Goal: Information Seeking & Learning: Learn about a topic

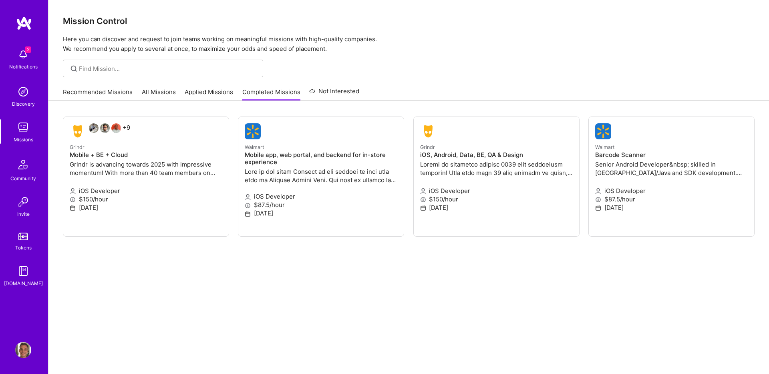
click at [23, 54] on img at bounding box center [23, 54] width 16 height 16
click at [24, 128] on img at bounding box center [23, 127] width 16 height 16
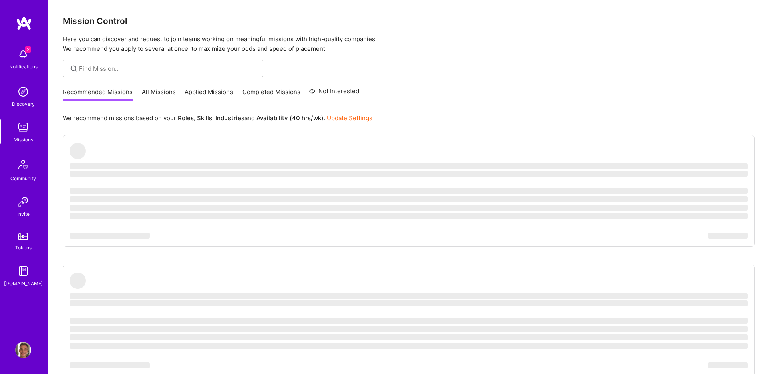
click at [156, 93] on link "All Missions" at bounding box center [159, 94] width 34 height 13
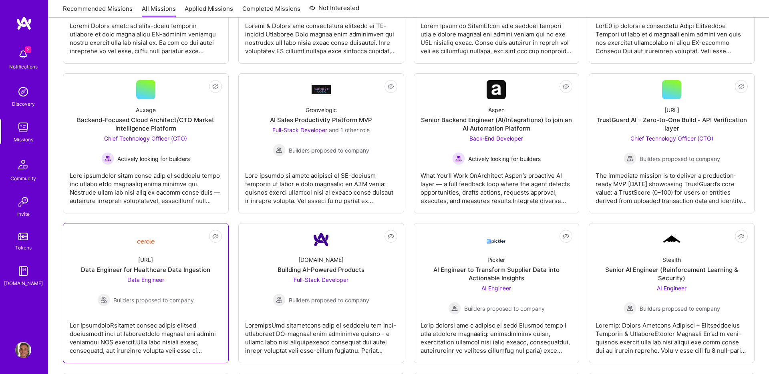
scroll to position [386, 0]
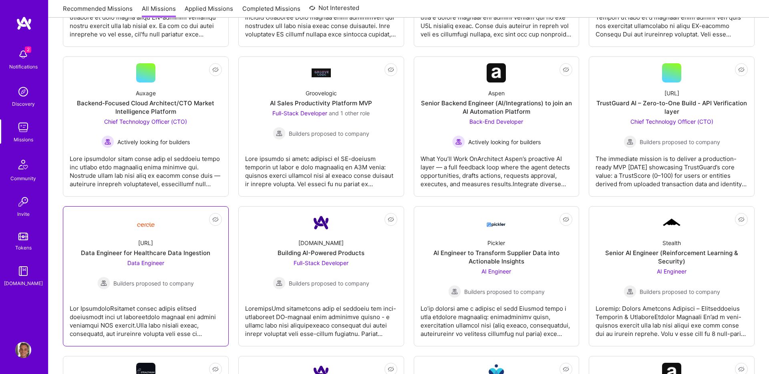
click at [161, 254] on div "Data Engineer for Healthcare Data Ingestion" at bounding box center [145, 253] width 129 height 8
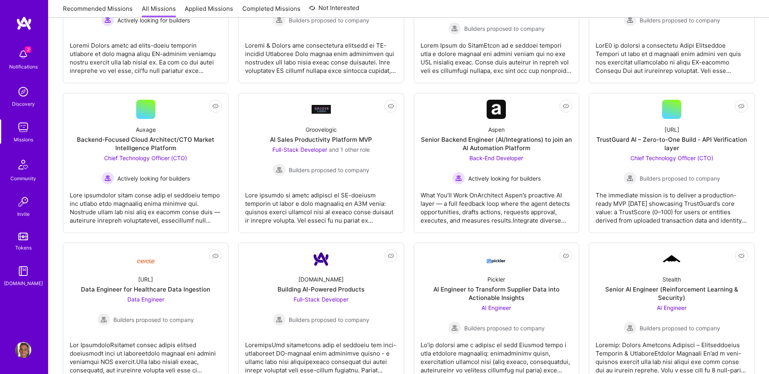
scroll to position [0, 0]
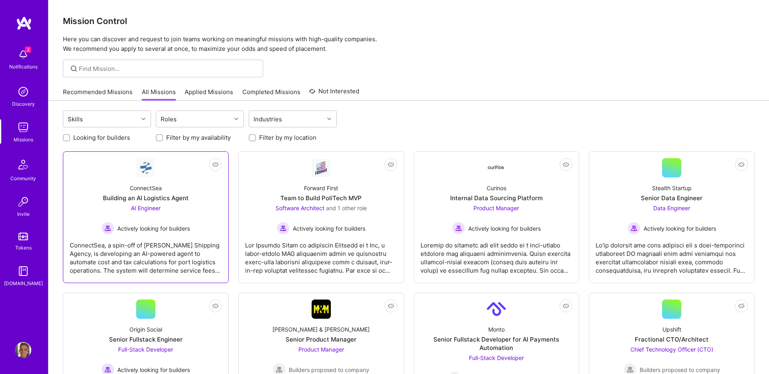
click at [133, 196] on div "Building an AI Logistics Agent" at bounding box center [146, 198] width 86 height 8
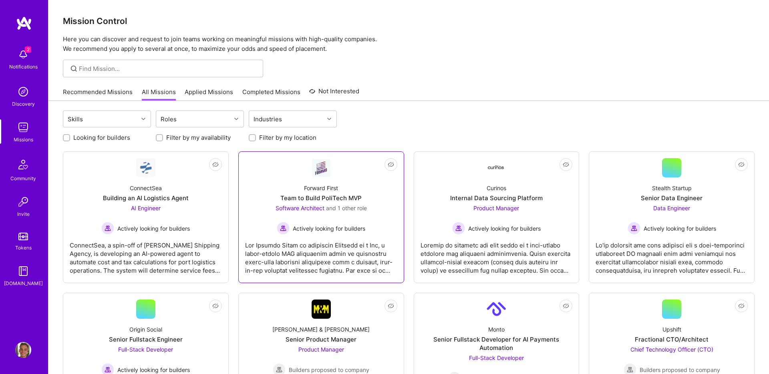
click at [349, 198] on div "Team to Build PoliTech MVP" at bounding box center [320, 198] width 81 height 8
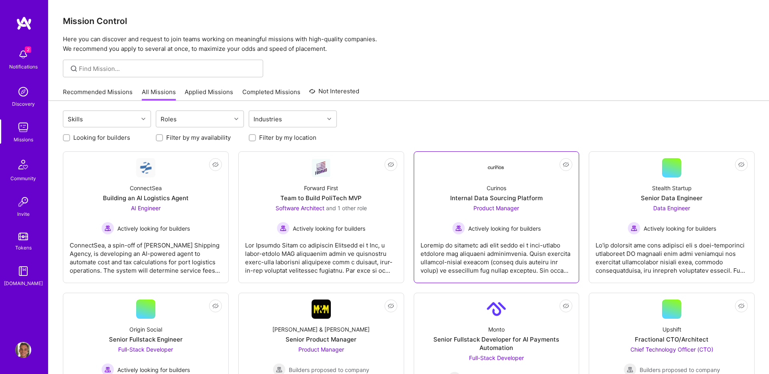
click at [501, 200] on div "Internal Data Sourcing Platform" at bounding box center [496, 198] width 93 height 8
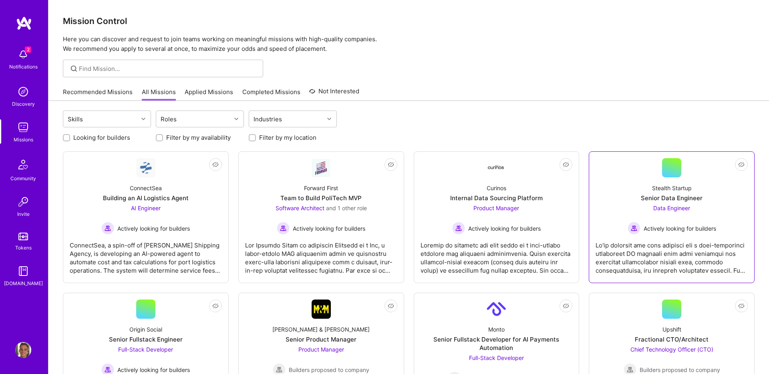
click at [696, 202] on div "Senior Data Engineer" at bounding box center [672, 198] width 62 height 8
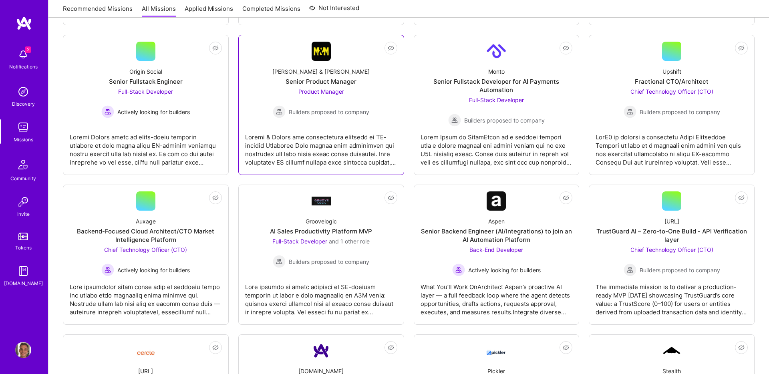
scroll to position [260, 0]
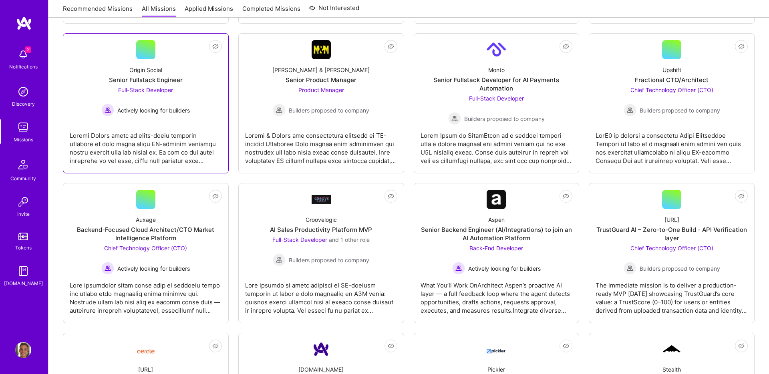
click at [170, 133] on div at bounding box center [146, 145] width 152 height 40
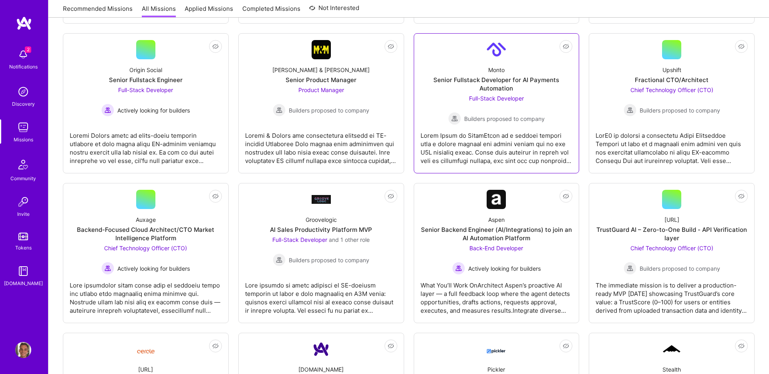
click at [546, 102] on div "Monto Senior Fullstack Developer for AI Payments Automation Full-Stack Develope…" at bounding box center [497, 92] width 152 height 66
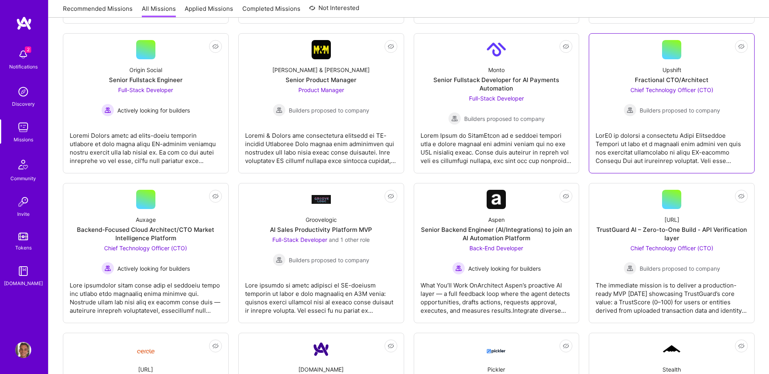
click at [644, 130] on div at bounding box center [672, 145] width 152 height 40
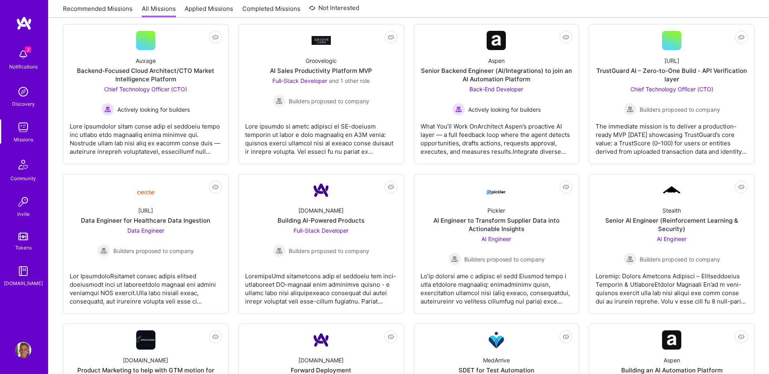
scroll to position [430, 0]
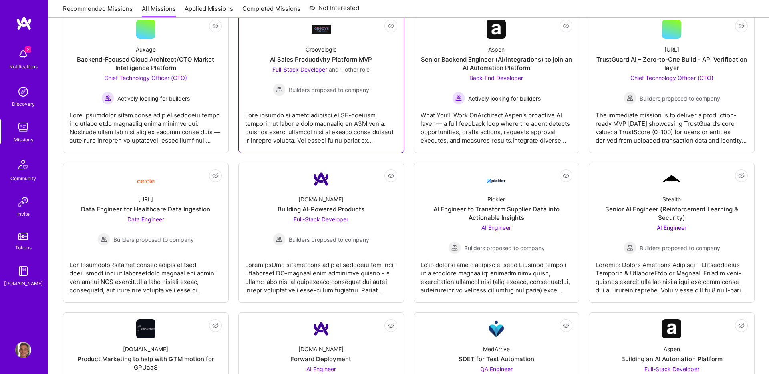
click at [313, 108] on div at bounding box center [321, 125] width 152 height 40
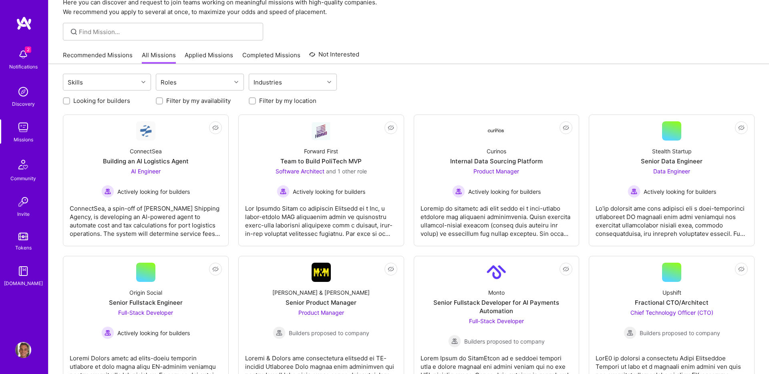
scroll to position [0, 0]
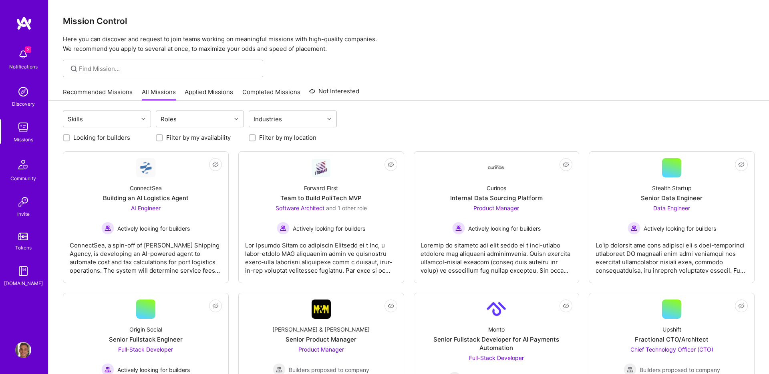
click at [105, 140] on label "Looking for builders" at bounding box center [101, 137] width 57 height 8
click at [70, 140] on input "Looking for builders" at bounding box center [68, 138] width 6 height 6
checkbox input "true"
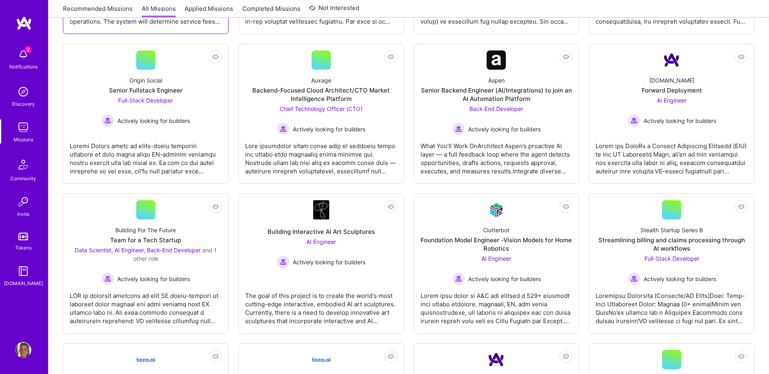
scroll to position [250, 0]
click at [642, 157] on div at bounding box center [672, 155] width 152 height 40
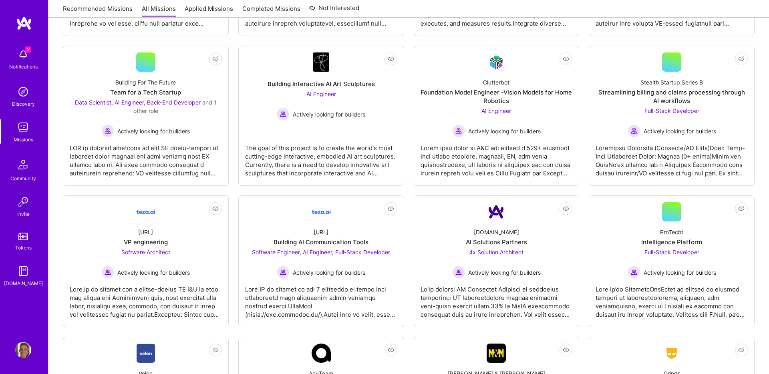
scroll to position [398, 0]
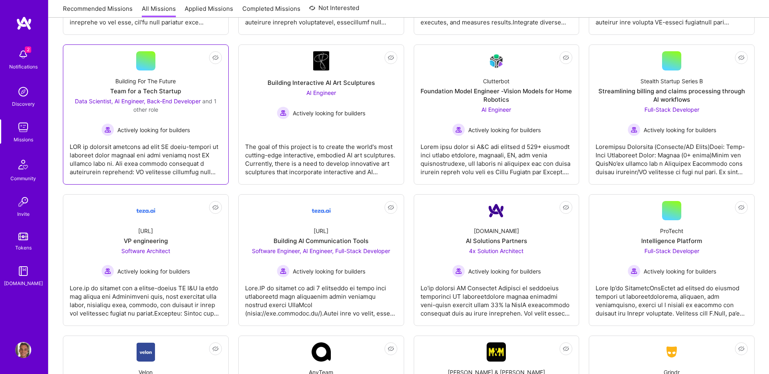
click at [192, 136] on div at bounding box center [146, 156] width 152 height 40
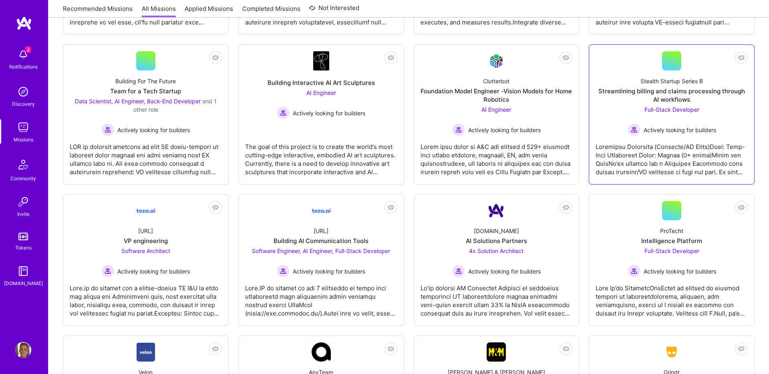
click at [660, 168] on div at bounding box center [672, 156] width 152 height 40
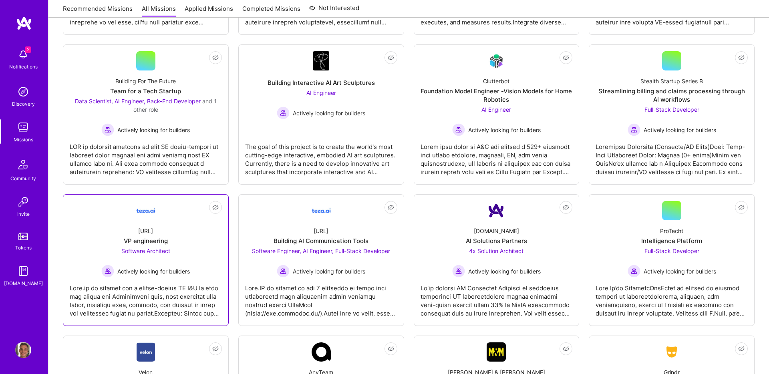
click at [127, 286] on div at bounding box center [146, 298] width 152 height 40
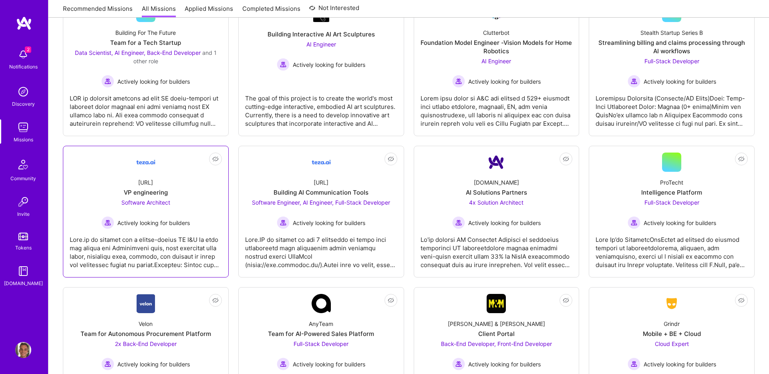
scroll to position [456, 0]
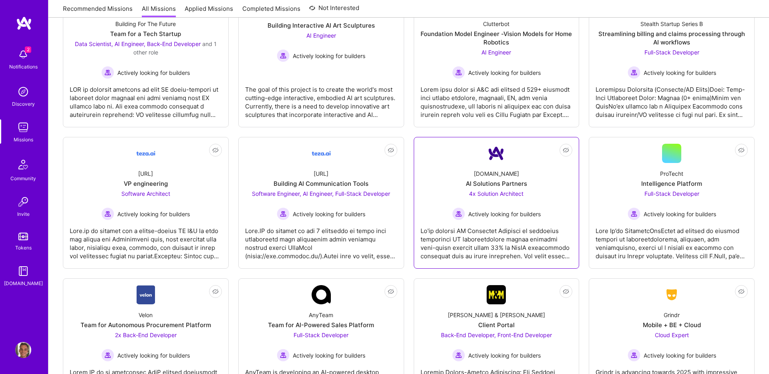
click at [507, 232] on div at bounding box center [497, 240] width 152 height 40
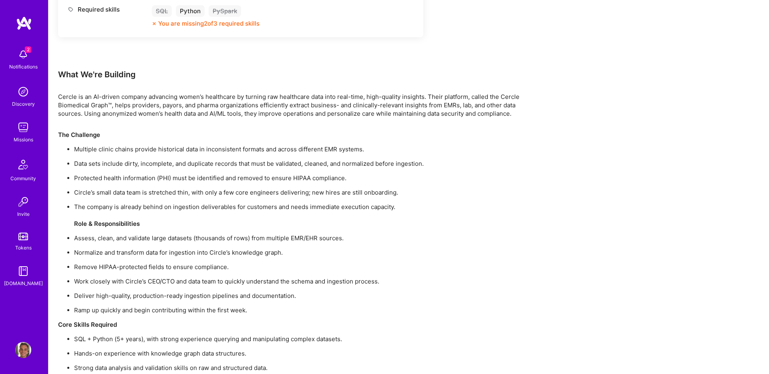
scroll to position [531, 0]
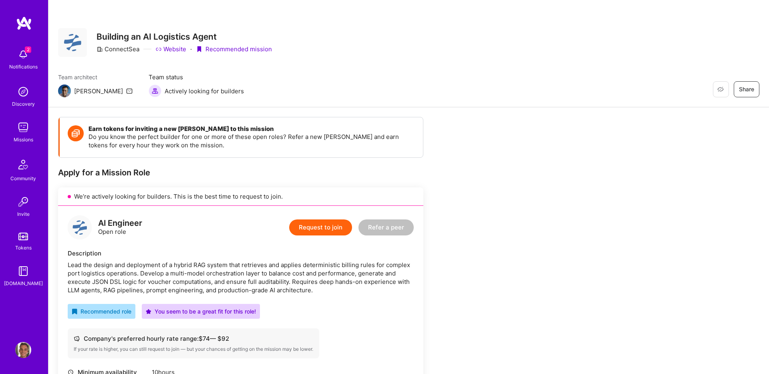
scroll to position [24, 0]
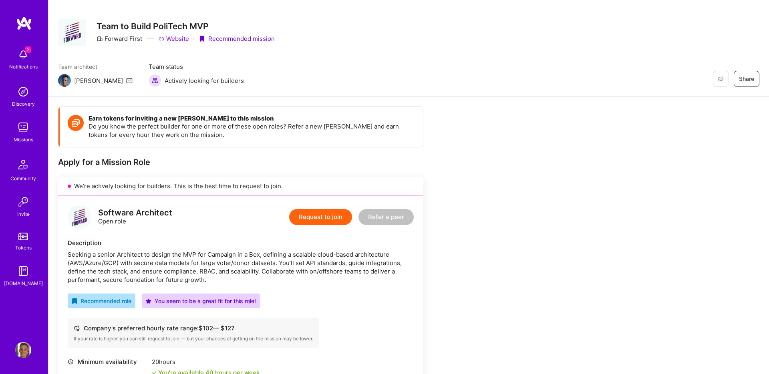
scroll to position [14, 0]
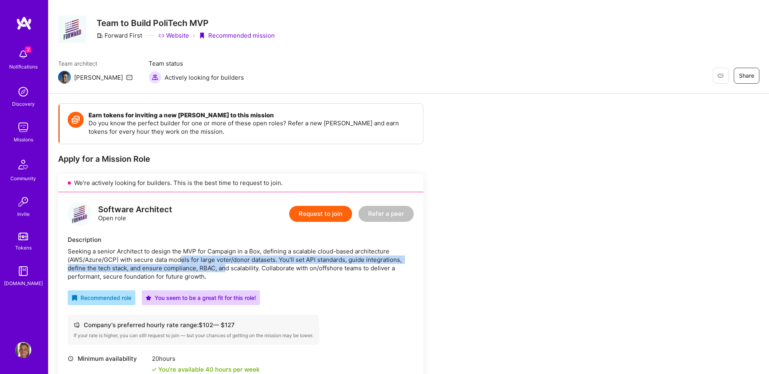
drag, startPoint x: 180, startPoint y: 256, endPoint x: 225, endPoint y: 265, distance: 45.7
click at [225, 265] on div "Seeking a senior Architect to design the MVP for Campaign in a Box, defining a …" at bounding box center [241, 264] width 346 height 34
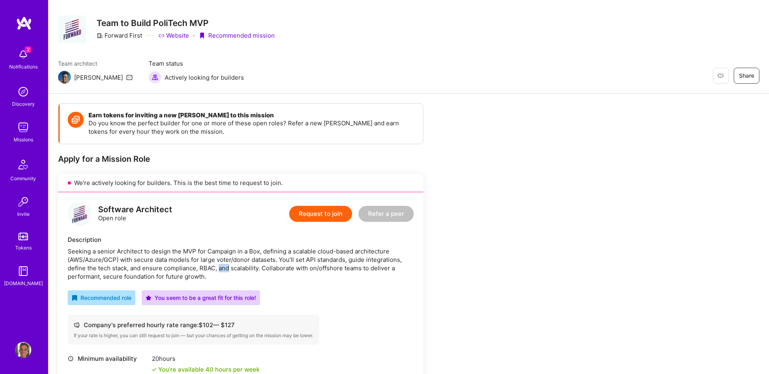
click at [225, 265] on div "Seeking a senior Architect to design the MVP for Campaign in a Box, defining a …" at bounding box center [241, 264] width 346 height 34
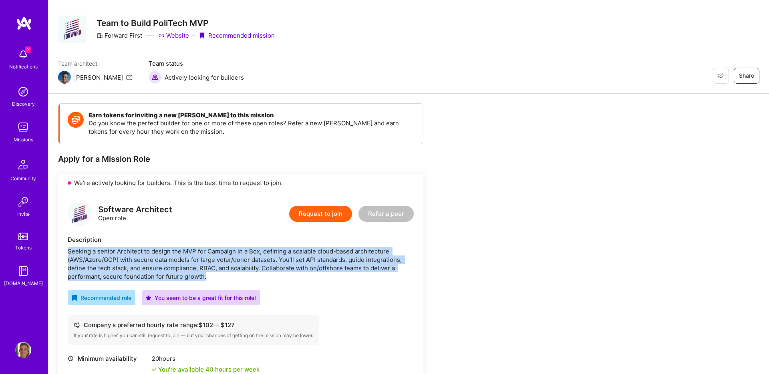
click at [225, 265] on div "Seeking a senior Architect to design the MVP for Campaign in a Box, defining a …" at bounding box center [241, 264] width 346 height 34
click at [220, 260] on div "Seeking a senior Architect to design the MVP for Campaign in a Box, defining a …" at bounding box center [241, 264] width 346 height 34
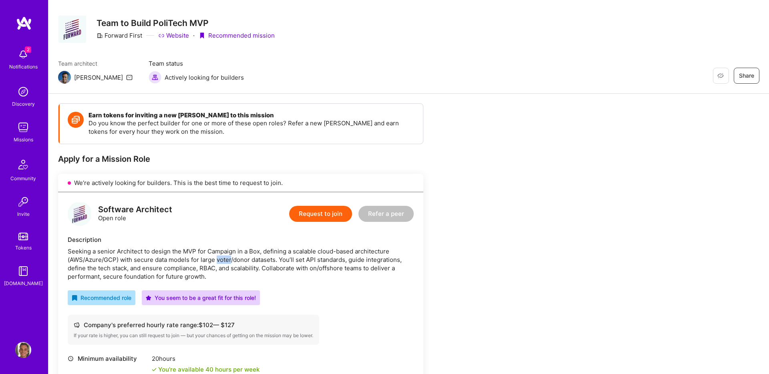
click at [219, 260] on div "Seeking a senior Architect to design the MVP for Campaign in a Box, defining a …" at bounding box center [241, 264] width 346 height 34
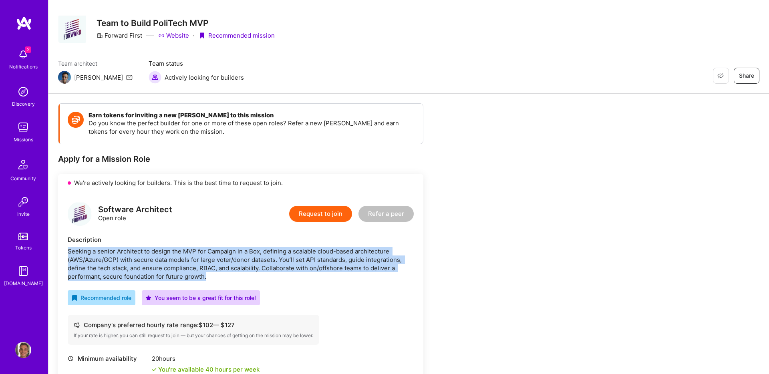
click at [219, 260] on div "Seeking a senior Architect to design the MVP for Campaign in a Box, defining a …" at bounding box center [241, 264] width 346 height 34
click at [188, 262] on div "Seeking a senior Architect to design the MVP for Campaign in a Box, defining a …" at bounding box center [241, 264] width 346 height 34
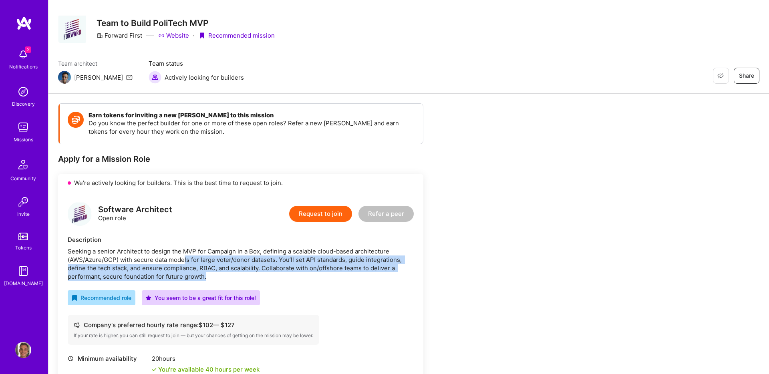
drag, startPoint x: 186, startPoint y: 261, endPoint x: 225, endPoint y: 273, distance: 41.3
click at [225, 273] on div "Seeking a senior Architect to design the MVP for Campaign in a Box, defining a …" at bounding box center [241, 264] width 346 height 34
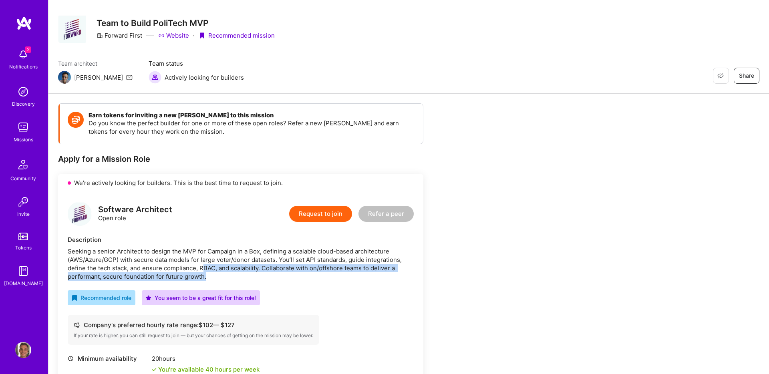
drag, startPoint x: 202, startPoint y: 268, endPoint x: 217, endPoint y: 276, distance: 16.3
click at [217, 276] on div "Seeking a senior Architect to design the MVP for Campaign in a Box, defining a …" at bounding box center [241, 264] width 346 height 34
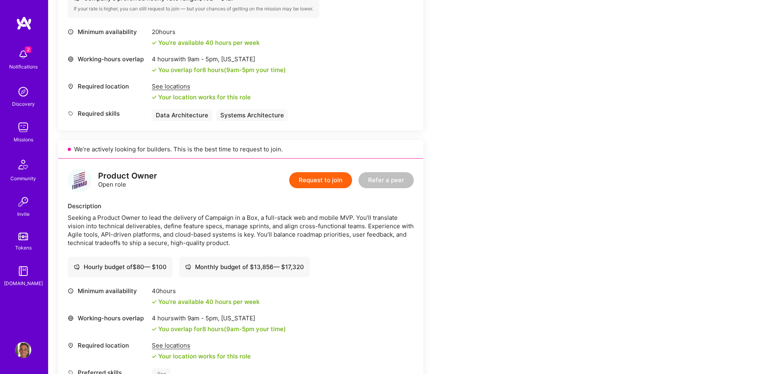
scroll to position [340, 0]
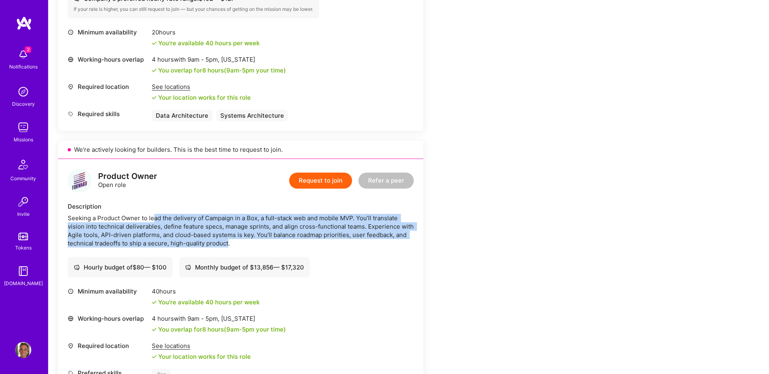
drag, startPoint x: 155, startPoint y: 219, endPoint x: 228, endPoint y: 245, distance: 77.3
click at [228, 245] on div "Seeking a Product Owner to lead the delivery of Campaign in a Box, a full-stack…" at bounding box center [241, 231] width 346 height 34
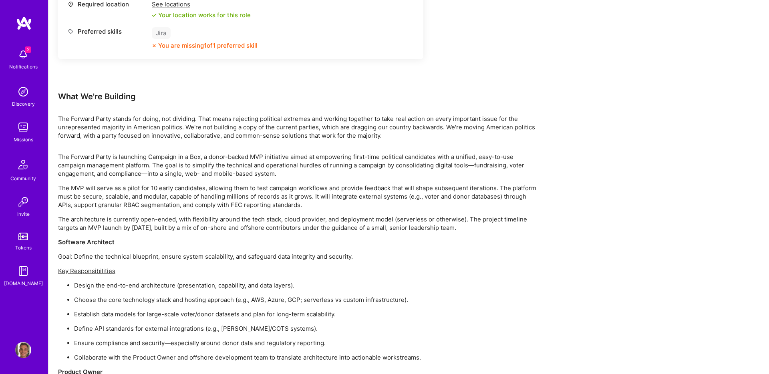
scroll to position [682, 0]
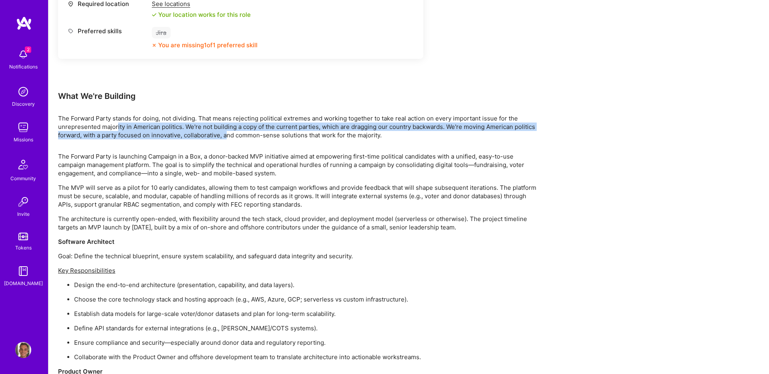
drag, startPoint x: 127, startPoint y: 131, endPoint x: 230, endPoint y: 135, distance: 102.7
click at [230, 135] on p "The Forward Party stands for doing, not dividing. That means rejecting politica…" at bounding box center [298, 126] width 481 height 25
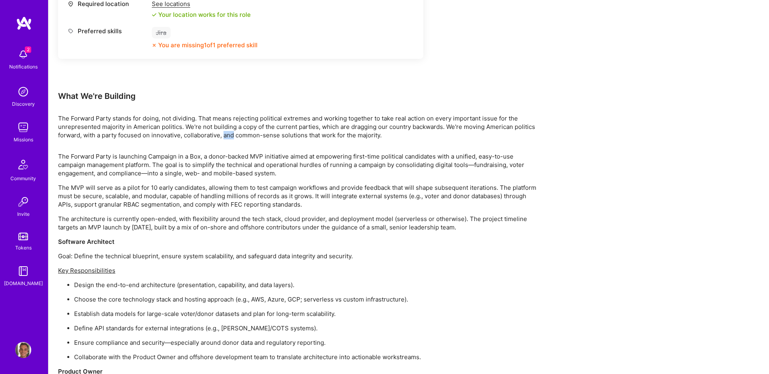
click at [230, 135] on p "The Forward Party stands for doing, not dividing. That means rejecting politica…" at bounding box center [298, 126] width 481 height 25
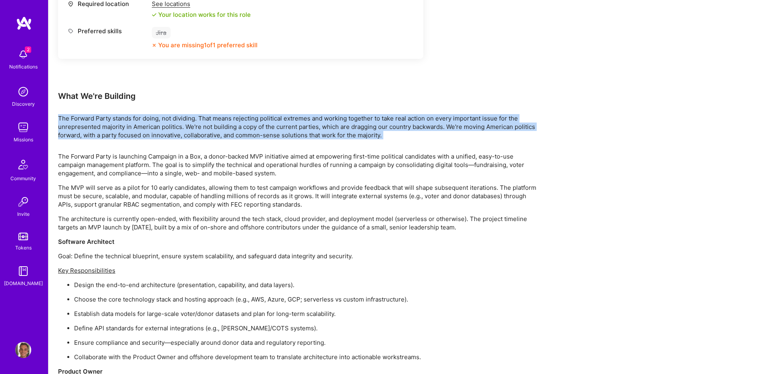
click at [230, 135] on p "The Forward Party stands for doing, not dividing. That means rejecting politica…" at bounding box center [298, 126] width 481 height 25
click at [226, 135] on p "The Forward Party stands for doing, not dividing. That means rejecting politica…" at bounding box center [298, 126] width 481 height 25
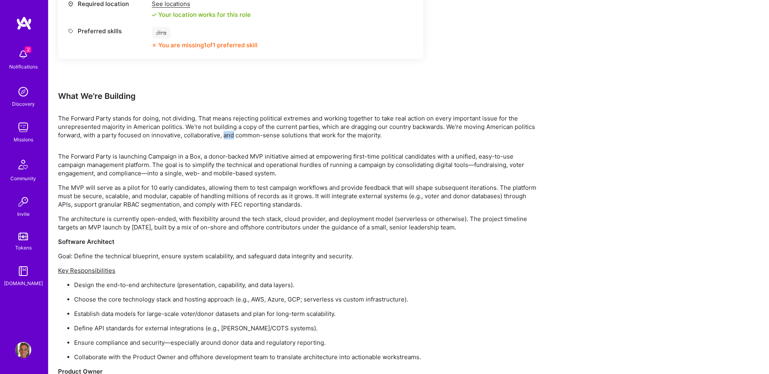
click at [226, 135] on p "The Forward Party stands for doing, not dividing. That means rejecting politica…" at bounding box center [298, 126] width 481 height 25
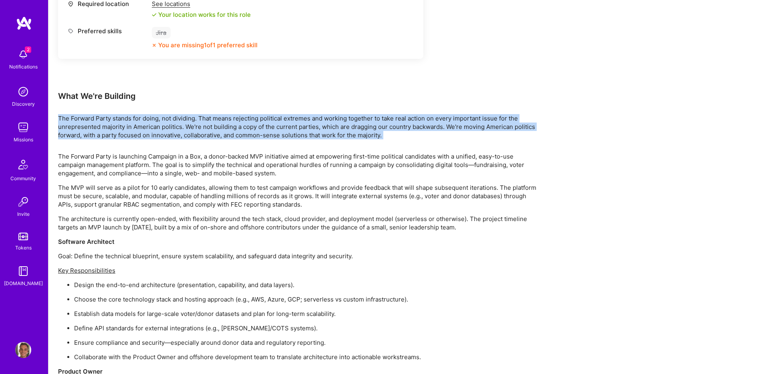
click at [226, 135] on p "The Forward Party stands for doing, not dividing. That means rejecting politica…" at bounding box center [298, 126] width 481 height 25
click at [199, 137] on p "The Forward Party stands for doing, not dividing. That means rejecting politica…" at bounding box center [298, 126] width 481 height 25
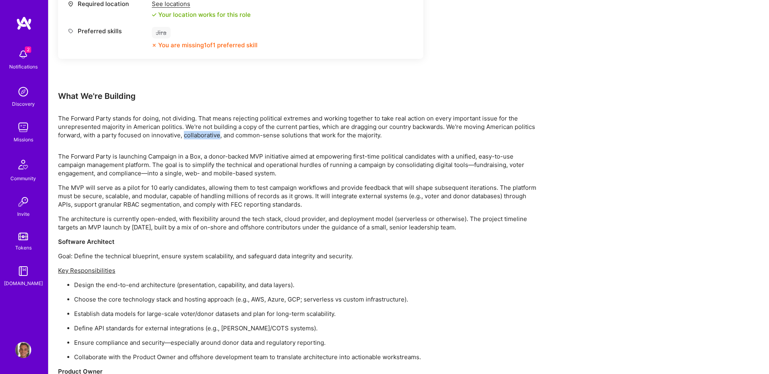
click at [199, 137] on p "The Forward Party stands for doing, not dividing. That means rejecting politica…" at bounding box center [298, 126] width 481 height 25
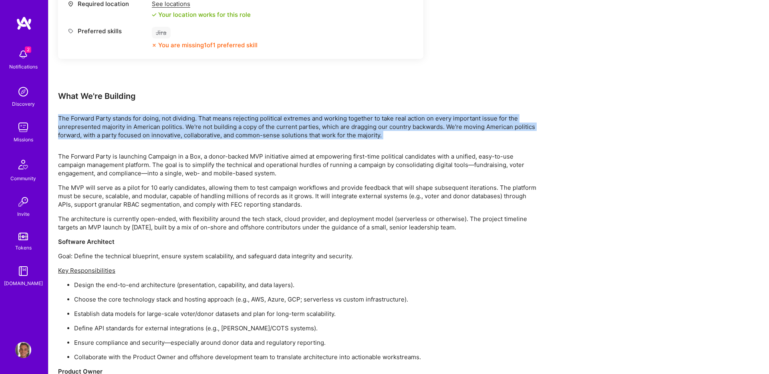
click at [199, 137] on p "The Forward Party stands for doing, not dividing. That means rejecting politica…" at bounding box center [298, 126] width 481 height 25
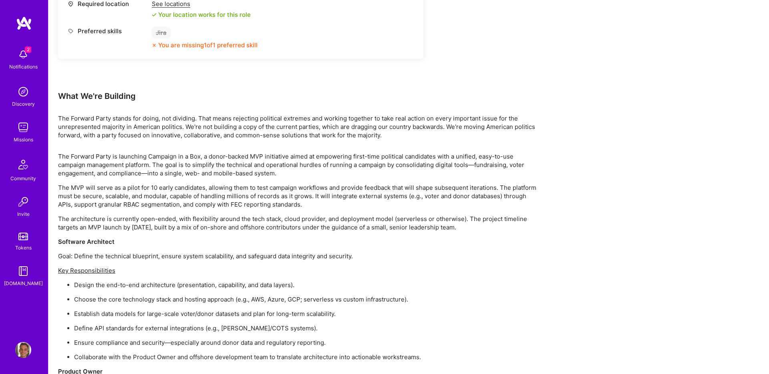
drag, startPoint x: 171, startPoint y: 159, endPoint x: 195, endPoint y: 171, distance: 26.7
click at [195, 171] on p "The Forward Party is launching Campaign in a Box, a donor-backed MVP initiative…" at bounding box center [298, 164] width 481 height 25
drag, startPoint x: 194, startPoint y: 165, endPoint x: 283, endPoint y: 166, distance: 89.8
click at [278, 167] on p "The Forward Party is launching Campaign in a Box, a donor-backed MVP initiative…" at bounding box center [298, 164] width 481 height 25
click at [283, 166] on p "The Forward Party is launching Campaign in a Box, a donor-backed MVP initiative…" at bounding box center [298, 164] width 481 height 25
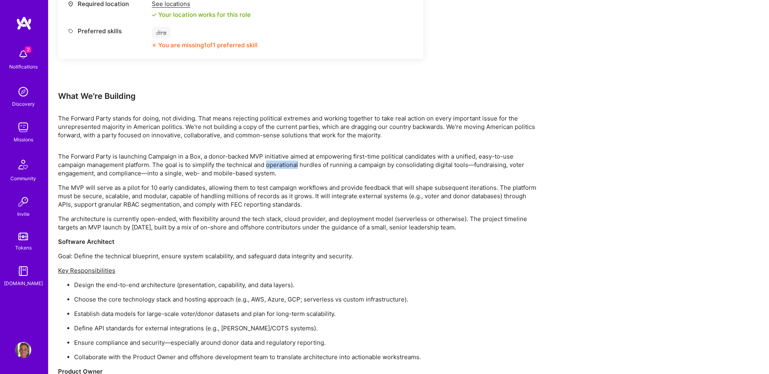
click at [283, 166] on p "The Forward Party is launching Campaign in a Box, a donor-backed MVP initiative…" at bounding box center [298, 164] width 481 height 25
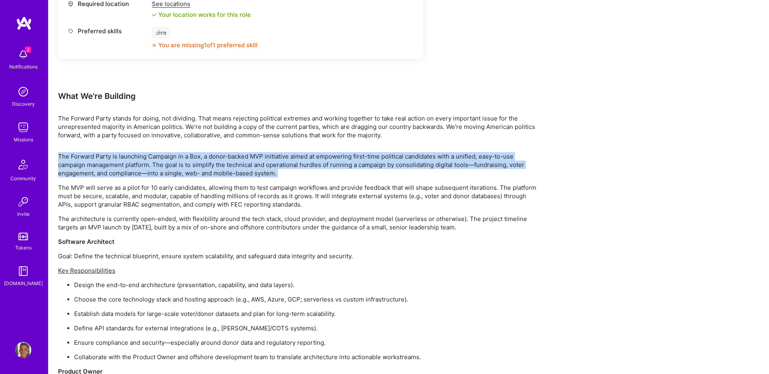
click at [283, 166] on p "The Forward Party is launching Campaign in a Box, a donor-backed MVP initiative…" at bounding box center [298, 164] width 481 height 25
click at [290, 172] on p "The Forward Party is launching Campaign in a Box, a donor-backed MVP initiative…" at bounding box center [298, 164] width 481 height 25
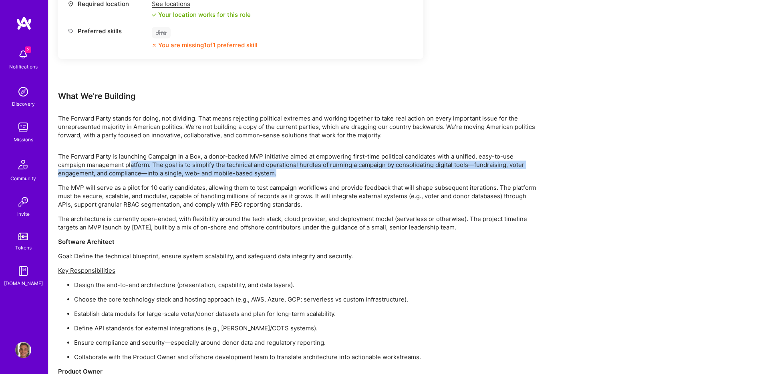
drag, startPoint x: 299, startPoint y: 170, endPoint x: 131, endPoint y: 164, distance: 167.6
click at [131, 163] on p "The Forward Party is launching Campaign in a Box, a donor-backed MVP initiative…" at bounding box center [298, 164] width 481 height 25
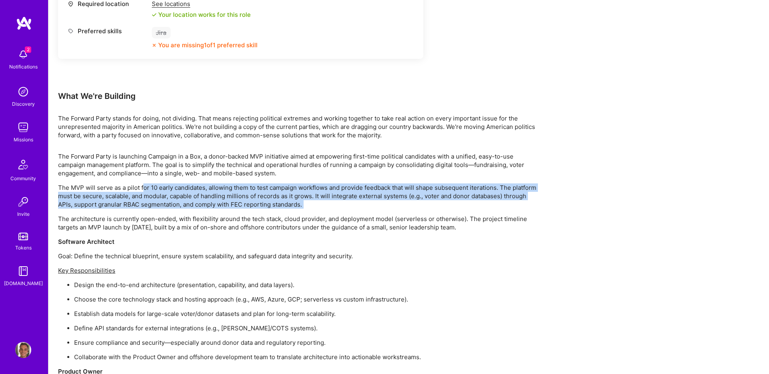
drag, startPoint x: 147, startPoint y: 189, endPoint x: 337, endPoint y: 210, distance: 190.3
click at [336, 211] on div "The Forward Party is launching Campaign in a Box, a donor-backed MVP initiative…" at bounding box center [298, 321] width 481 height 339
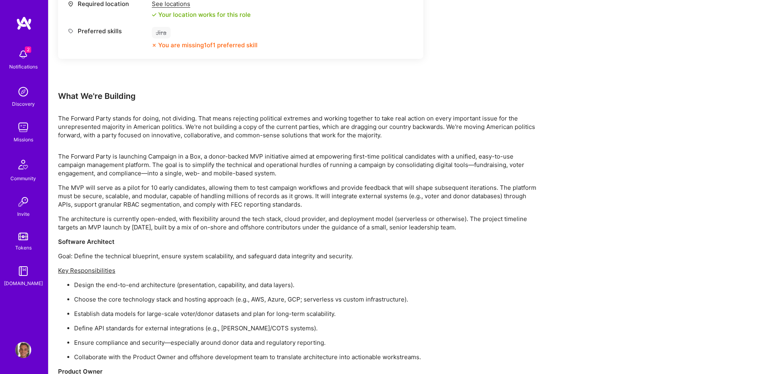
click at [338, 210] on div "The Forward Party is launching Campaign in a Box, a donor-backed MVP initiative…" at bounding box center [298, 321] width 481 height 339
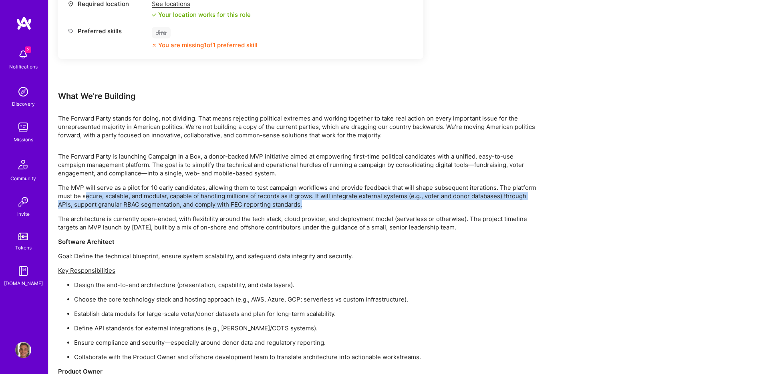
drag, startPoint x: 345, startPoint y: 207, endPoint x: 87, endPoint y: 193, distance: 258.4
click at [87, 193] on p "The MVP will serve as a pilot for 10 early candidates, allowing them to test ca…" at bounding box center [298, 196] width 481 height 25
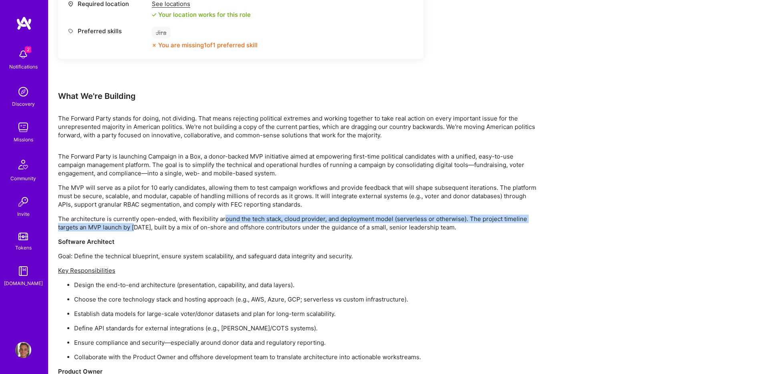
drag, startPoint x: 138, startPoint y: 230, endPoint x: 229, endPoint y: 221, distance: 91.4
click at [226, 221] on p "The architecture is currently open-ended, with flexibility around the tech stac…" at bounding box center [298, 223] width 481 height 17
click at [230, 222] on p "The architecture is currently open-ended, with flexibility around the tech stac…" at bounding box center [298, 223] width 481 height 17
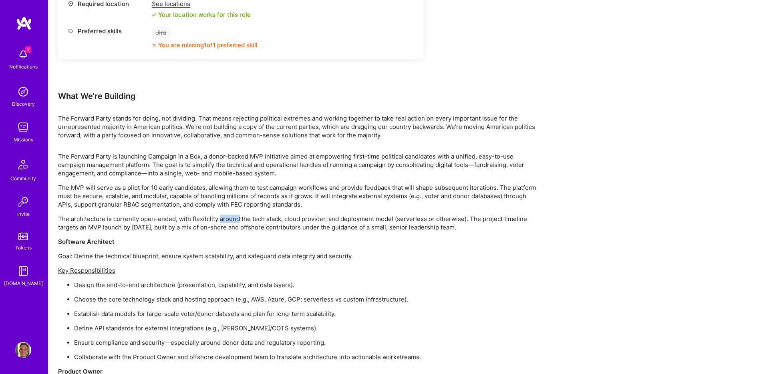
click at [230, 222] on p "The architecture is currently open-ended, with flexibility around the tech stac…" at bounding box center [298, 223] width 481 height 17
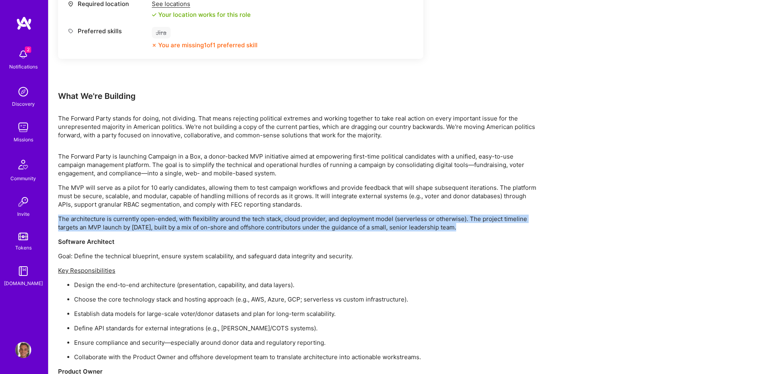
click at [230, 222] on p "The architecture is currently open-ended, with flexibility around the tech stac…" at bounding box center [298, 223] width 481 height 17
click at [212, 232] on div "The Forward Party is launching Campaign in a Box, a donor-backed MVP initiative…" at bounding box center [298, 321] width 481 height 339
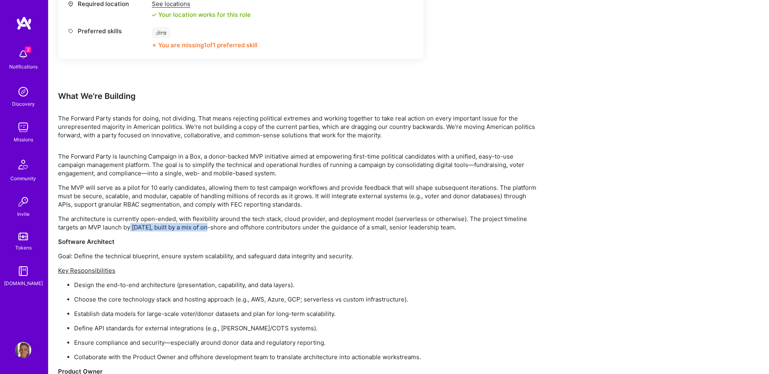
drag, startPoint x: 179, startPoint y: 223, endPoint x: 130, endPoint y: 227, distance: 49.0
click at [130, 227] on p "The architecture is currently open-ended, with flexibility around the tech stac…" at bounding box center [298, 223] width 481 height 17
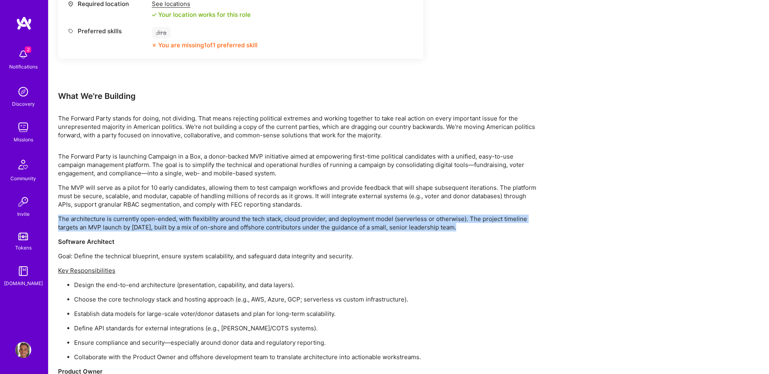
click at [130, 227] on p "The architecture is currently open-ended, with flexibility around the tech stac…" at bounding box center [298, 223] width 481 height 17
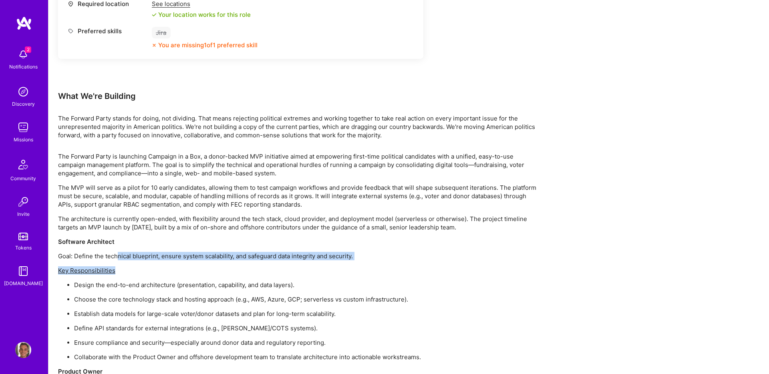
drag, startPoint x: 119, startPoint y: 256, endPoint x: 235, endPoint y: 268, distance: 116.8
click at [234, 268] on div "The Forward Party is launching Campaign in a Box, a donor-backed MVP initiative…" at bounding box center [298, 321] width 481 height 339
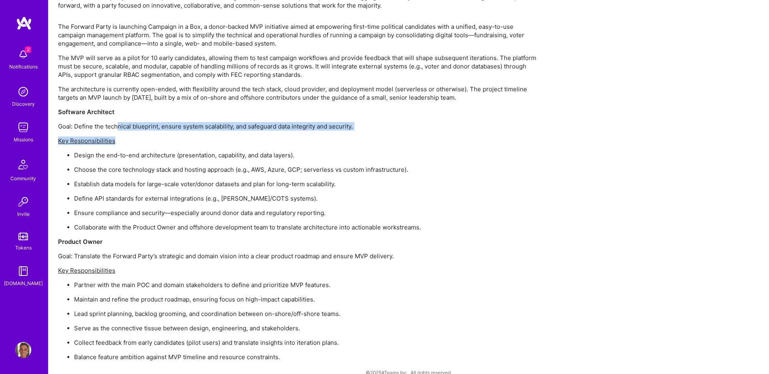
scroll to position [813, 0]
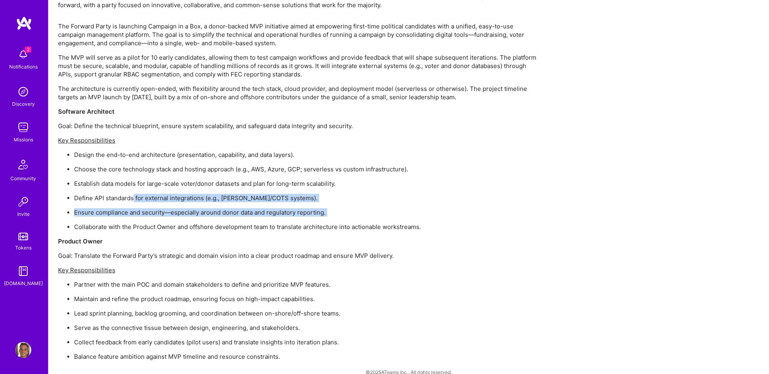
drag, startPoint x: 133, startPoint y: 200, endPoint x: 271, endPoint y: 222, distance: 139.1
click at [269, 220] on ul "Design the end-to-end architecture (presentation, capability, and data layers).…" at bounding box center [298, 191] width 481 height 81
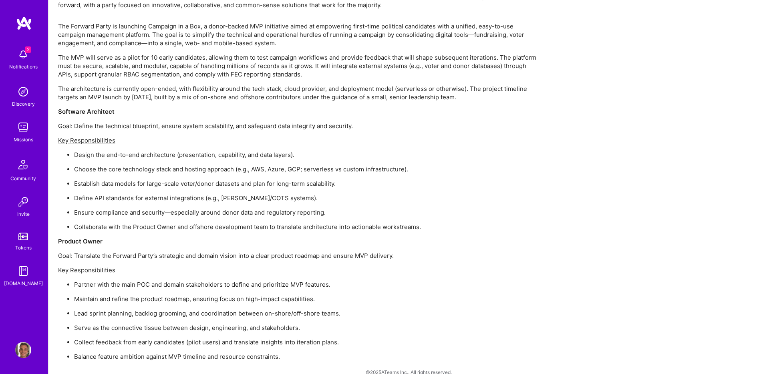
click at [271, 223] on p "Collaborate with the Product Owner and offshore development team to translate a…" at bounding box center [306, 227] width 465 height 8
drag, startPoint x: 272, startPoint y: 222, endPoint x: 167, endPoint y: 204, distance: 107.2
click at [167, 204] on ul "Design the end-to-end architecture (presentation, capability, and data layers).…" at bounding box center [298, 191] width 481 height 81
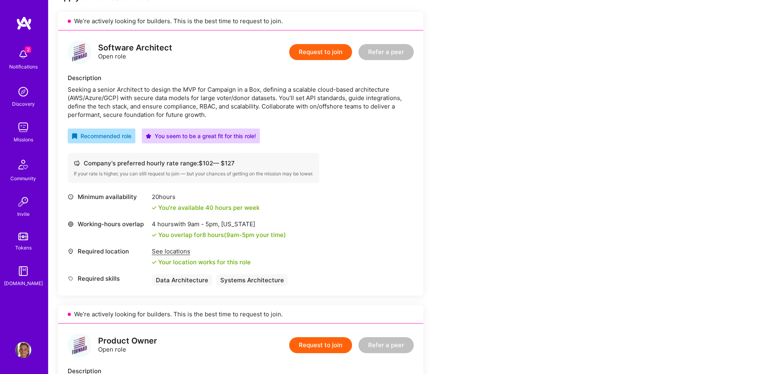
scroll to position [177, 0]
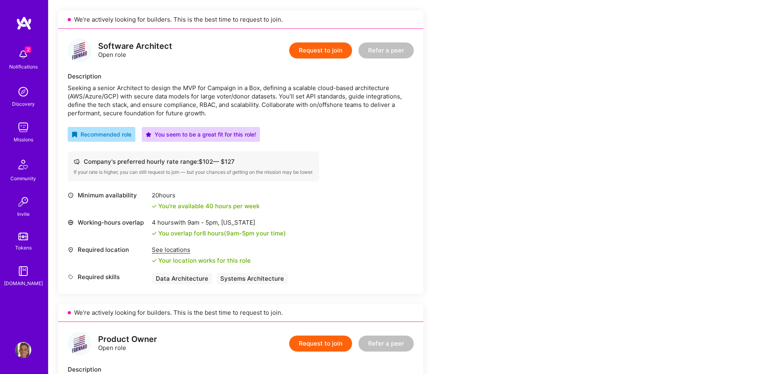
drag, startPoint x: 179, startPoint y: 192, endPoint x: 146, endPoint y: 194, distance: 32.5
click at [146, 194] on div "Minimum availability 20 hours You're available 40 hours per week" at bounding box center [241, 200] width 346 height 19
click at [159, 196] on div "20 hours" at bounding box center [206, 195] width 108 height 8
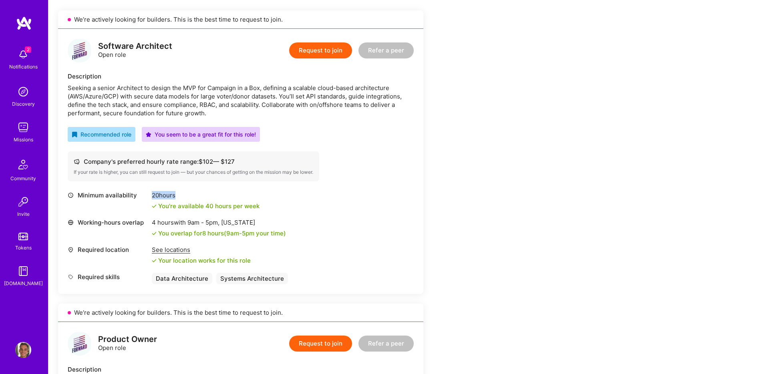
click at [159, 196] on div "20 hours" at bounding box center [206, 195] width 108 height 8
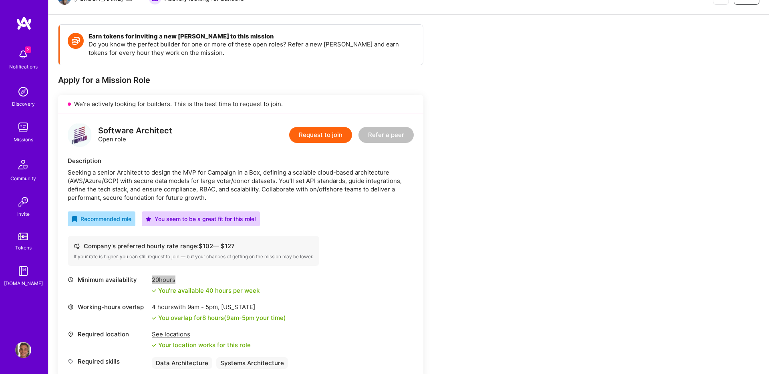
scroll to position [93, 0]
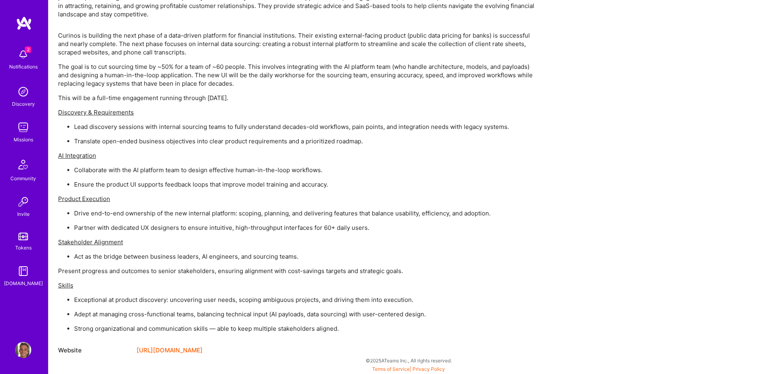
scroll to position [518, 0]
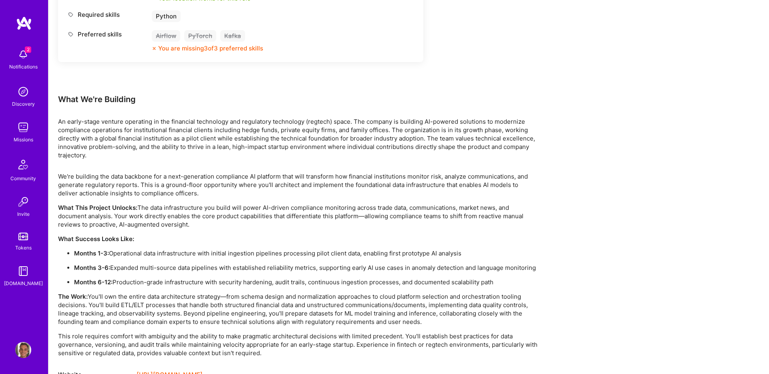
scroll to position [441, 0]
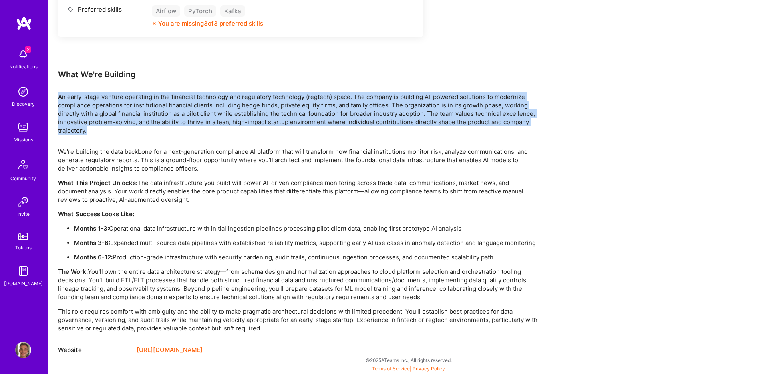
drag, startPoint x: 145, startPoint y: 92, endPoint x: 223, endPoint y: 133, distance: 88.5
click at [223, 132] on div "Earn tokens for inviting a new [PERSON_NAME] to this mission Do you know the pe…" at bounding box center [298, 15] width 481 height 679
click at [223, 133] on p "An early-stage venture operating in the financial technology and regulatory tec…" at bounding box center [298, 114] width 481 height 42
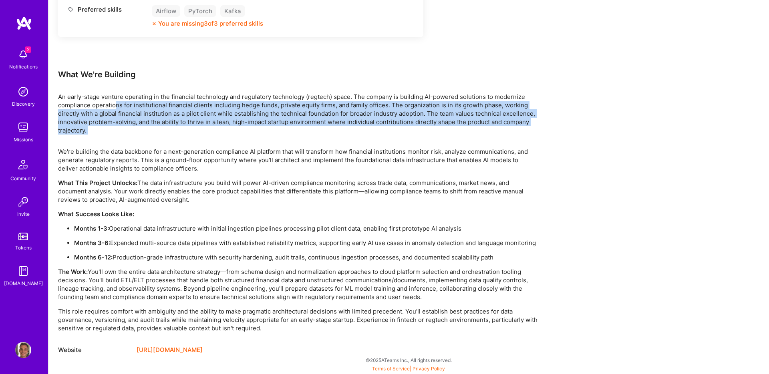
drag, startPoint x: 188, startPoint y: 137, endPoint x: 116, endPoint y: 103, distance: 79.9
click at [116, 103] on div "Earn tokens for inviting a new [PERSON_NAME] to this mission Do you know the pe…" at bounding box center [298, 15] width 481 height 679
click at [116, 103] on p "An early-stage venture operating in the financial technology and regulatory tec…" at bounding box center [298, 114] width 481 height 42
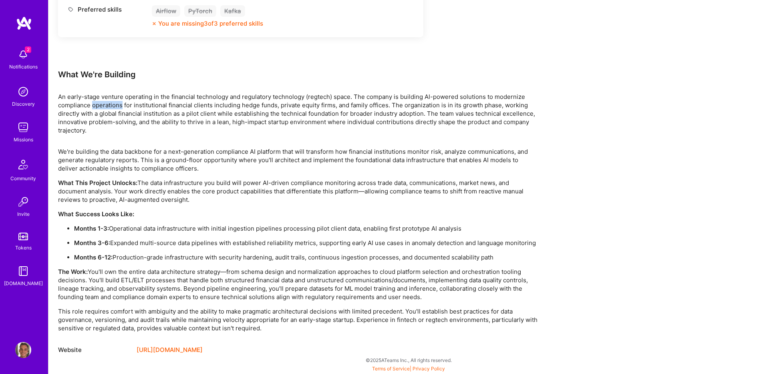
click at [116, 103] on p "An early-stage venture operating in the financial technology and regulatory tec…" at bounding box center [298, 114] width 481 height 42
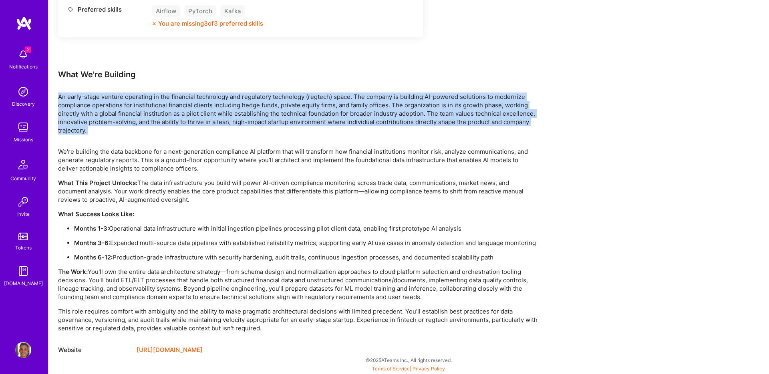
click at [116, 103] on p "An early-stage venture operating in the financial technology and regulatory tec…" at bounding box center [298, 114] width 481 height 42
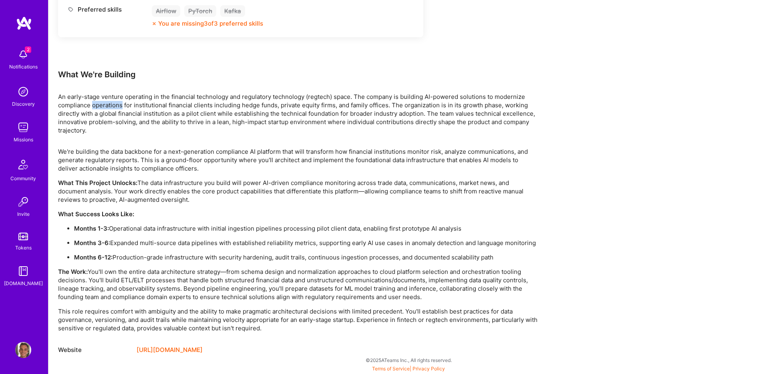
click at [116, 103] on p "An early-stage venture operating in the financial technology and regulatory tec…" at bounding box center [298, 114] width 481 height 42
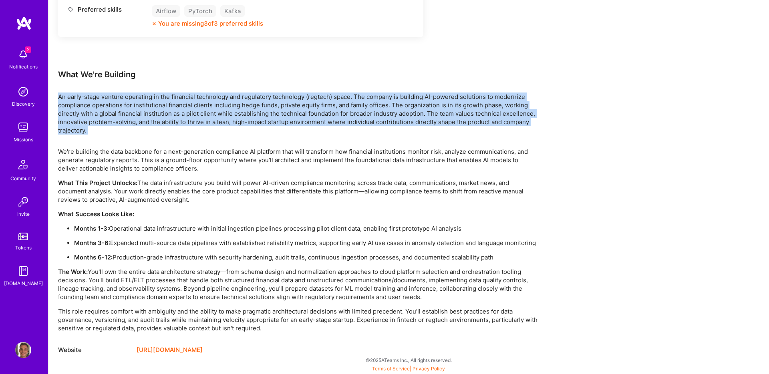
click at [116, 103] on p "An early-stage venture operating in the financial technology and regulatory tec…" at bounding box center [298, 114] width 481 height 42
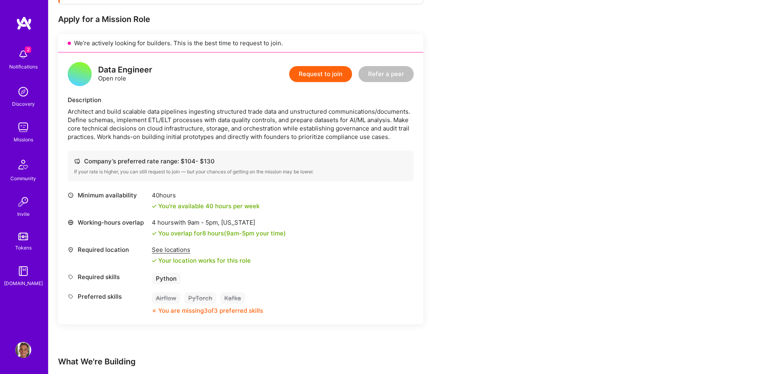
scroll to position [68, 0]
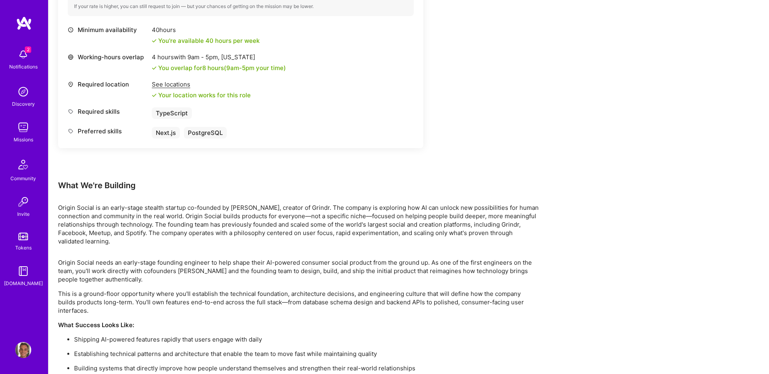
scroll to position [352, 0]
click at [161, 212] on p "Origin Social is an early-stage stealth startup co-founded by Joel Simkhai, cre…" at bounding box center [298, 224] width 481 height 42
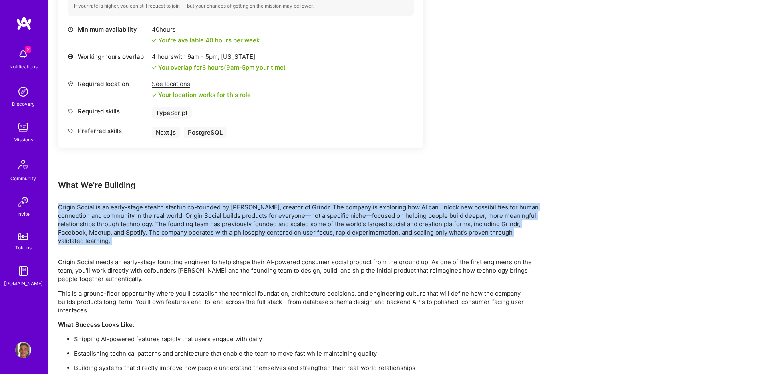
click at [161, 212] on p "Origin Social is an early-stage stealth startup co-founded by Joel Simkhai, cre…" at bounding box center [298, 224] width 481 height 42
click at [164, 220] on p "Origin Social is an early-stage stealth startup co-founded by Joel Simkhai, cre…" at bounding box center [298, 224] width 481 height 42
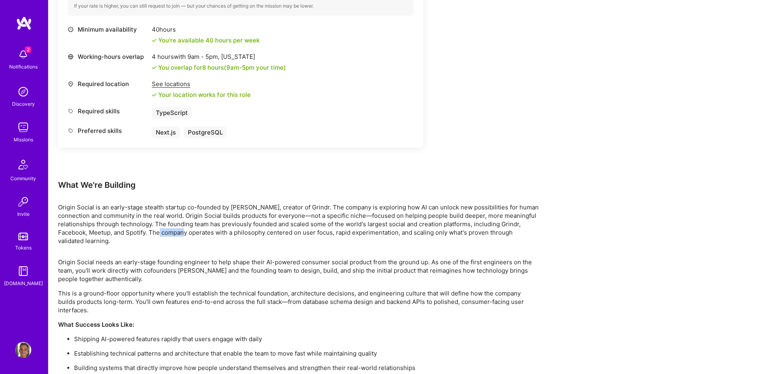
click at [164, 220] on p "Origin Social is an early-stage stealth startup co-founded by Joel Simkhai, cre…" at bounding box center [298, 224] width 481 height 42
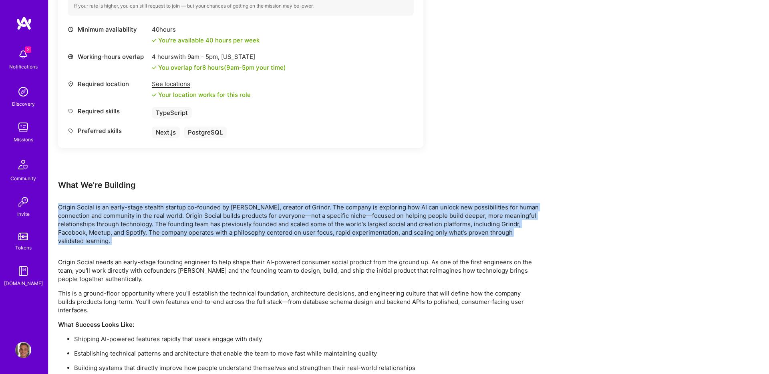
click at [164, 220] on p "Origin Social is an early-stage stealth startup co-founded by Joel Simkhai, cre…" at bounding box center [298, 224] width 481 height 42
click at [165, 229] on p "Origin Social is an early-stage stealth startup co-founded by Joel Simkhai, cre…" at bounding box center [298, 224] width 481 height 42
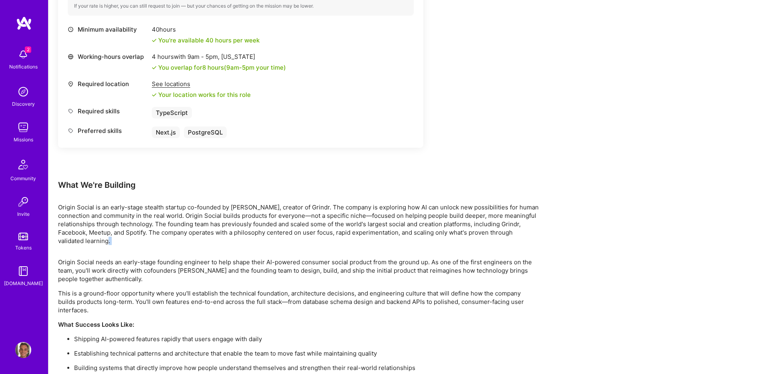
click at [165, 229] on p "Origin Social is an early-stage stealth startup co-founded by Joel Simkhai, cre…" at bounding box center [298, 224] width 481 height 42
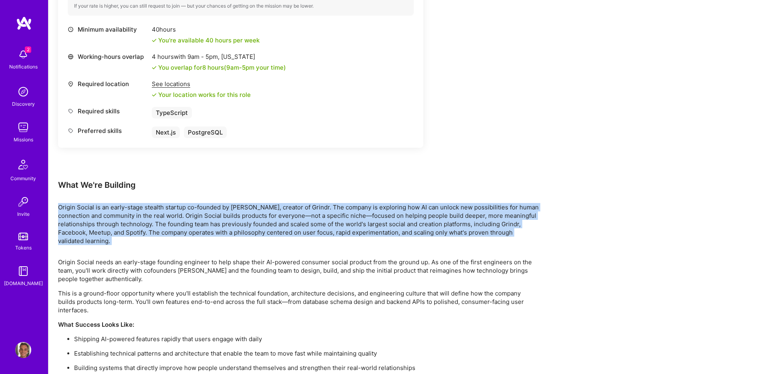
click at [165, 229] on p "Origin Social is an early-stage stealth startup co-founded by Joel Simkhai, cre…" at bounding box center [298, 224] width 481 height 42
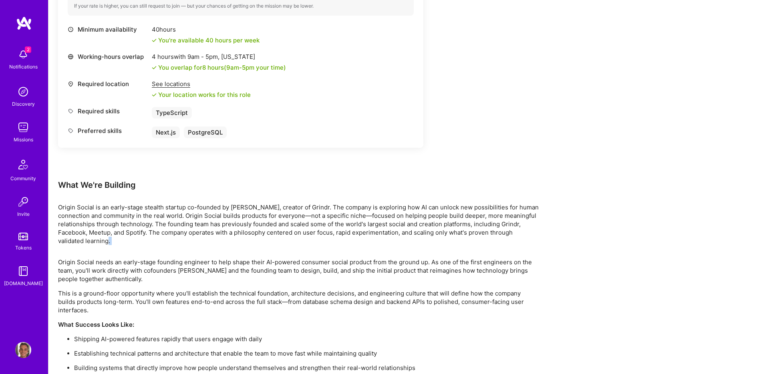
click at [165, 229] on p "Origin Social is an early-stage stealth startup co-founded by Joel Simkhai, cre…" at bounding box center [298, 224] width 481 height 42
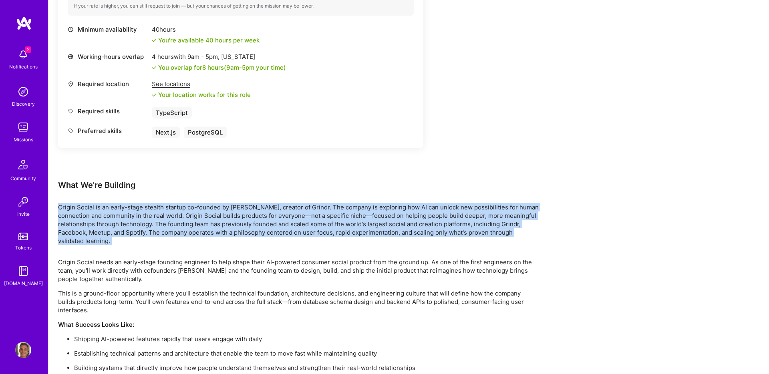
click at [165, 229] on p "Origin Social is an early-stage stealth startup co-founded by Joel Simkhai, cre…" at bounding box center [298, 224] width 481 height 42
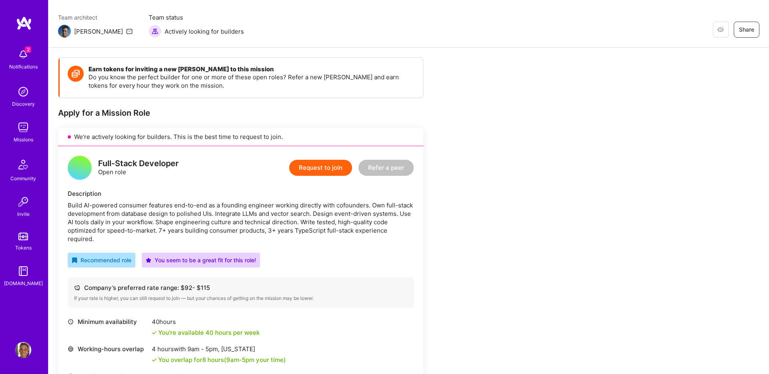
scroll to position [60, 0]
click at [168, 214] on div "Build AI-powered consumer features end-to-end as a founding engineer working di…" at bounding box center [241, 222] width 346 height 42
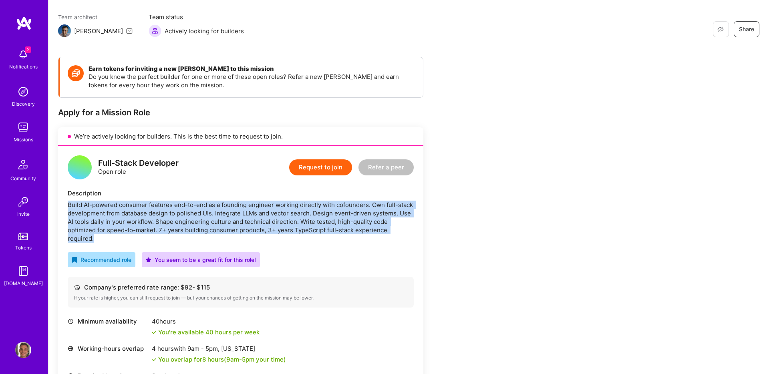
click at [168, 214] on div "Build AI-powered consumer features end-to-end as a founding engineer working di…" at bounding box center [241, 222] width 346 height 42
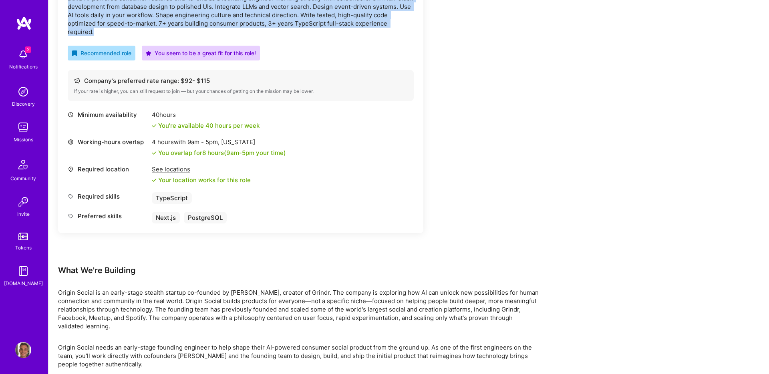
scroll to position [307, 0]
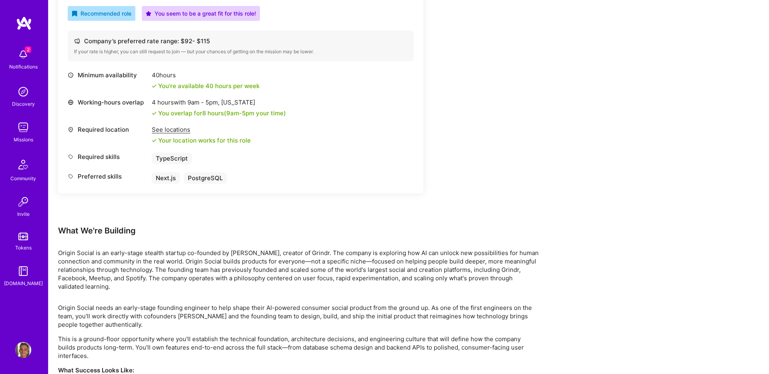
click at [164, 271] on p "Origin Social is an early-stage stealth startup co-founded by Joel Simkhai, cre…" at bounding box center [298, 270] width 481 height 42
click at [365, 249] on p "Origin Social is an early-stage stealth startup co-founded by Joel Simkhai, cre…" at bounding box center [298, 270] width 481 height 42
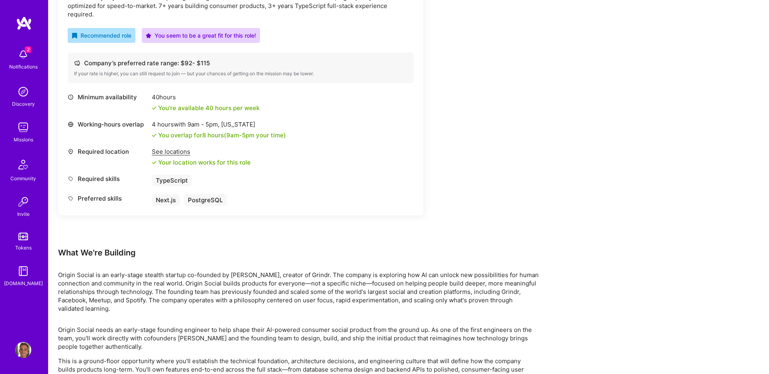
scroll to position [282, 0]
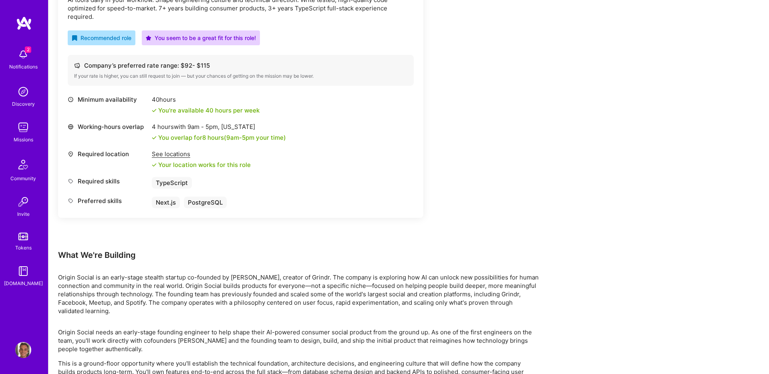
click at [363, 202] on div "Minimum availability 40 hours You're available 40 hours per week Working-hours …" at bounding box center [241, 155] width 346 height 121
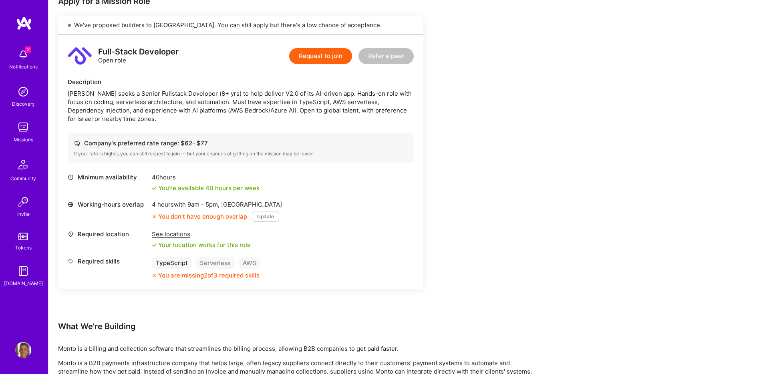
scroll to position [109, 0]
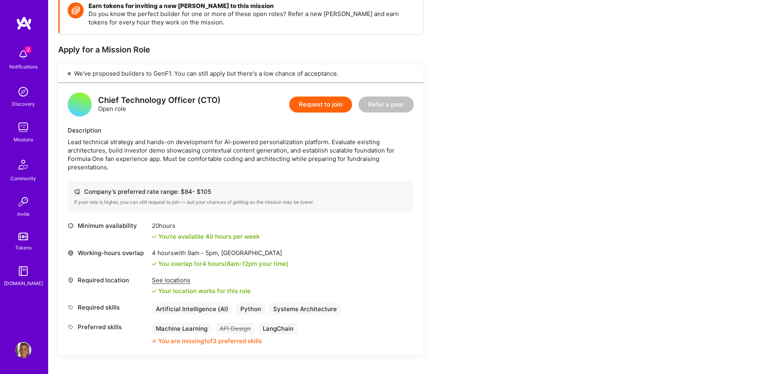
scroll to position [187, 0]
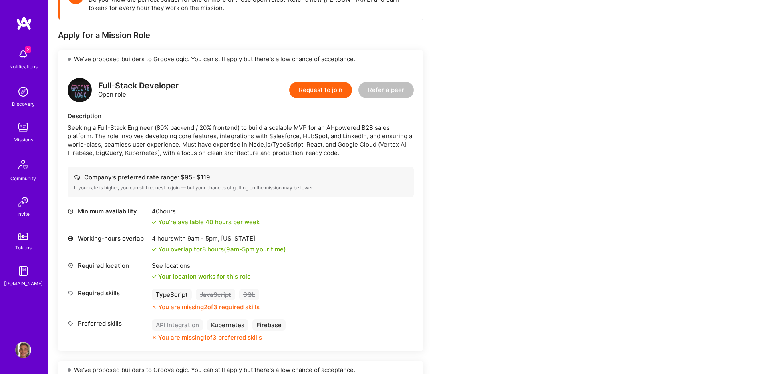
scroll to position [160, 0]
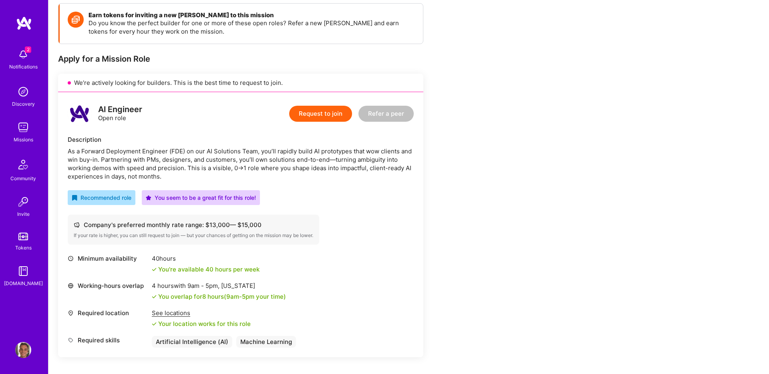
scroll to position [114, 0]
click at [175, 163] on div "As a Forward Deployment Engineer (FDE) on our AI Solutions Team, you’ll rapidly…" at bounding box center [241, 164] width 346 height 34
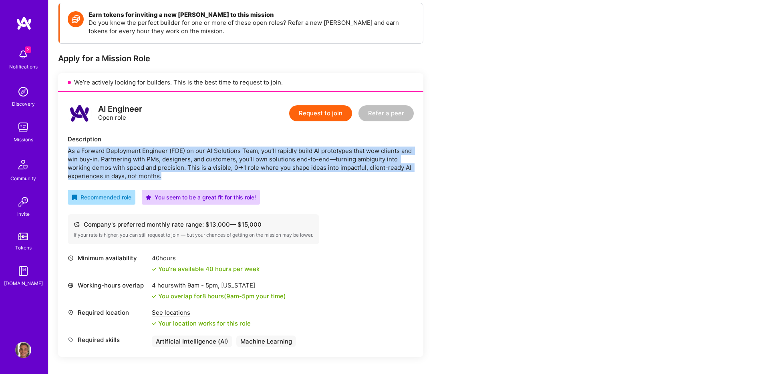
click at [175, 163] on div "As a Forward Deployment Engineer (FDE) on our AI Solutions Team, you’ll rapidly…" at bounding box center [241, 164] width 346 height 34
click at [176, 168] on div "As a Forward Deployment Engineer (FDE) on our AI Solutions Team, you’ll rapidly…" at bounding box center [241, 164] width 346 height 34
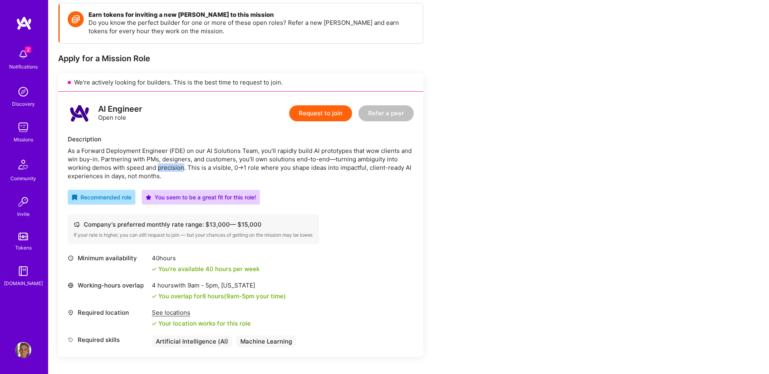
click at [176, 168] on div "As a Forward Deployment Engineer (FDE) on our AI Solutions Team, you’ll rapidly…" at bounding box center [241, 164] width 346 height 34
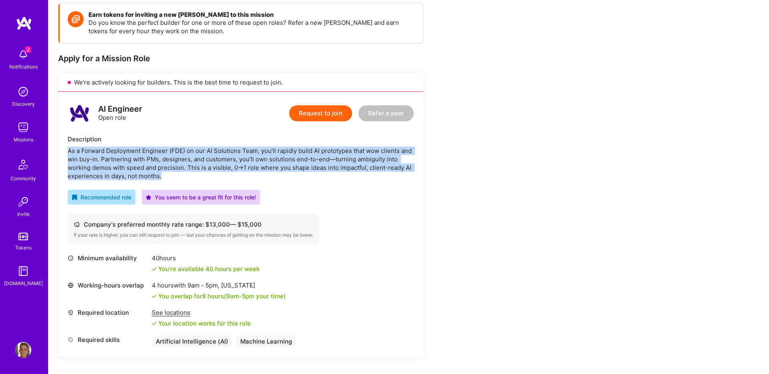
click at [176, 168] on div "As a Forward Deployment Engineer (FDE) on our AI Solutions Team, you’ll rapidly…" at bounding box center [241, 164] width 346 height 34
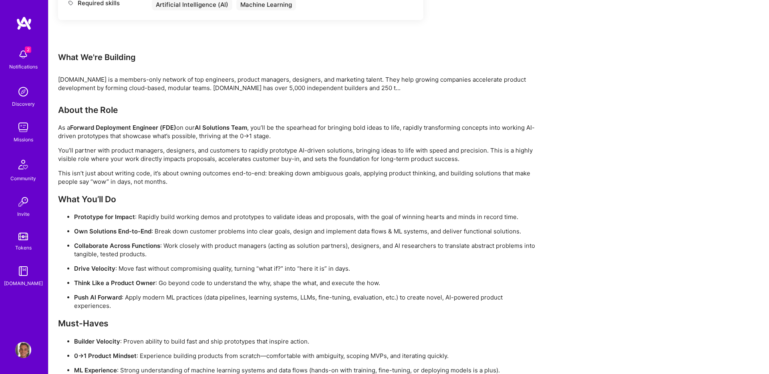
scroll to position [584, 0]
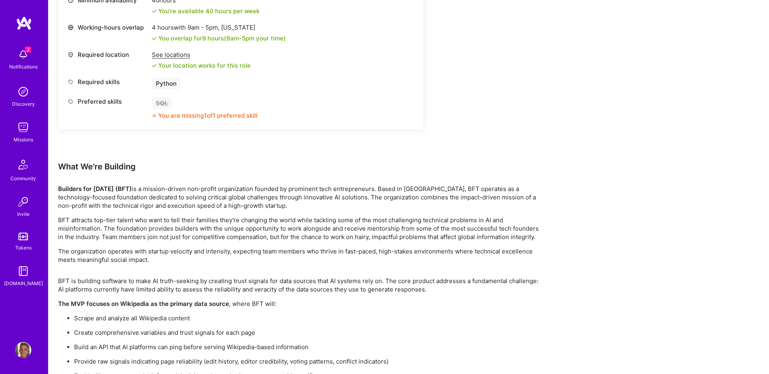
scroll to position [1194, 0]
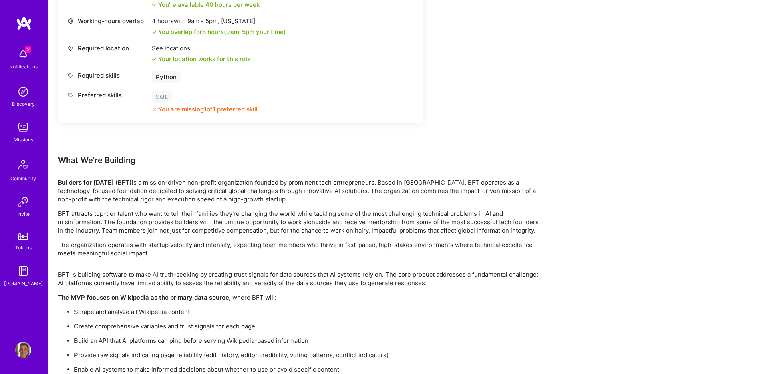
click at [208, 196] on p "Builders for [DATE] (BFT) is a mission-driven non-profit organization founded b…" at bounding box center [298, 190] width 481 height 25
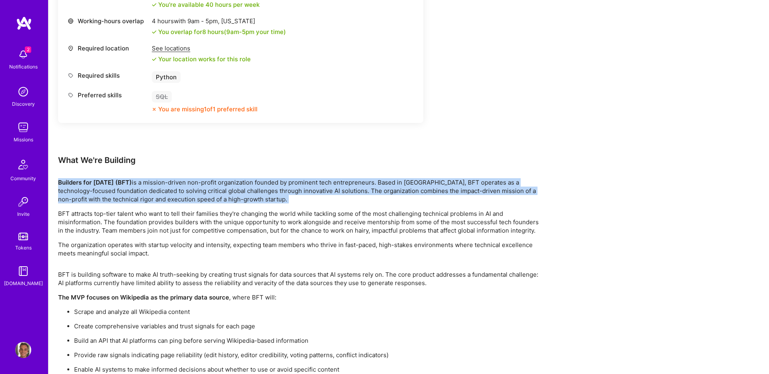
click at [208, 196] on p "Builders for [DATE] (BFT) is a mission-driven non-profit organization founded b…" at bounding box center [298, 190] width 481 height 25
click at [214, 196] on p "Builders for [DATE] (BFT) is a mission-driven non-profit organization founded b…" at bounding box center [298, 190] width 481 height 25
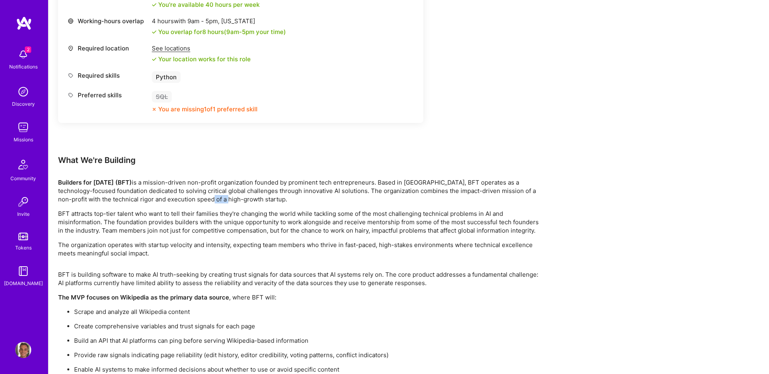
click at [214, 196] on p "Builders for [DATE] (BFT) is a mission-driven non-profit organization founded b…" at bounding box center [298, 190] width 481 height 25
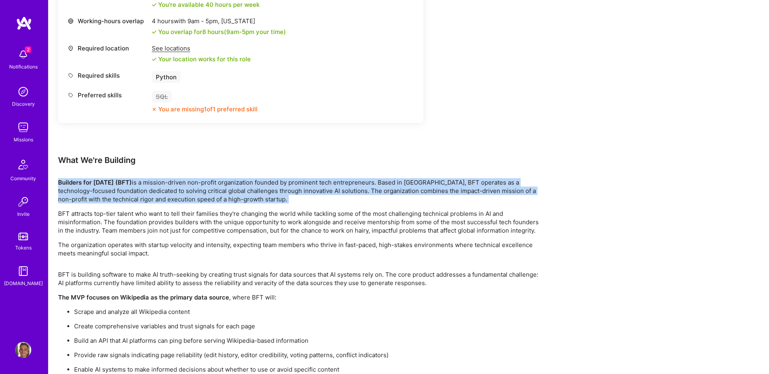
click at [214, 196] on p "Builders for [DATE] (BFT) is a mission-driven non-profit organization founded b…" at bounding box center [298, 190] width 481 height 25
click at [194, 188] on p "Builders for [DATE] (BFT) is a mission-driven non-profit organization founded b…" at bounding box center [298, 190] width 481 height 25
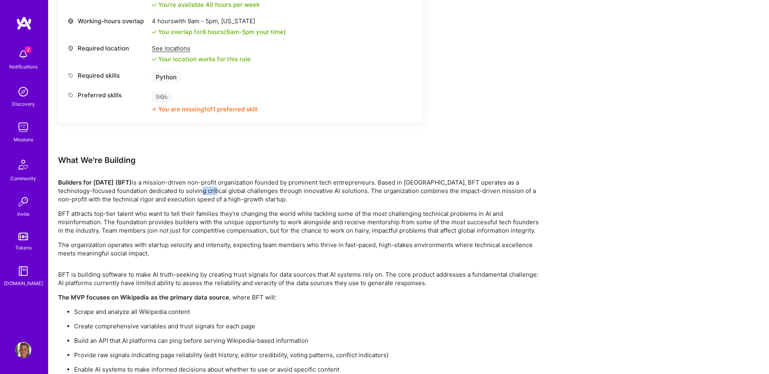
click at [194, 188] on p "Builders for [DATE] (BFT) is a mission-driven non-profit organization founded b…" at bounding box center [298, 190] width 481 height 25
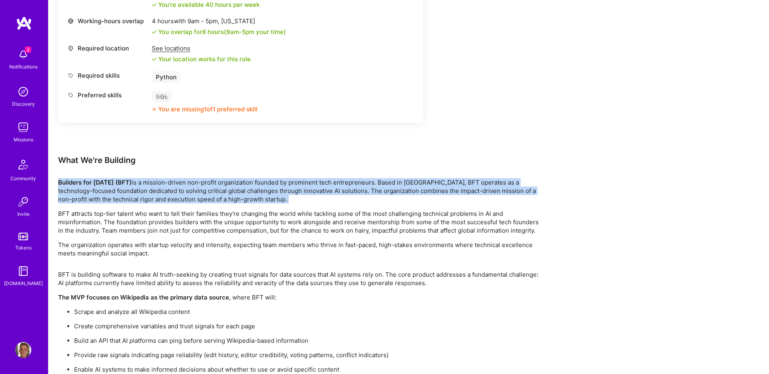
click at [194, 188] on p "Builders for [DATE] (BFT) is a mission-driven non-profit organization founded b…" at bounding box center [298, 190] width 481 height 25
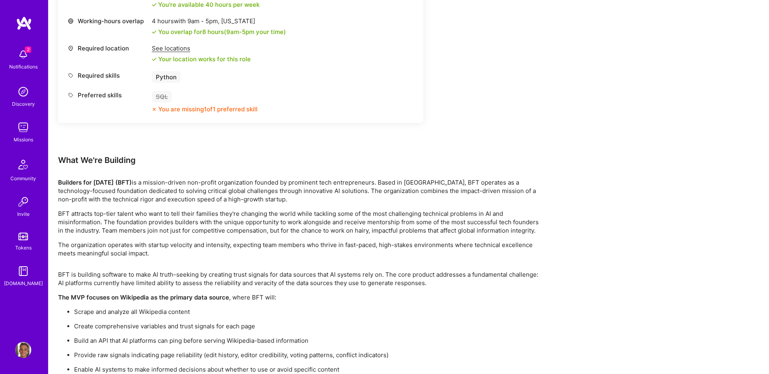
click at [194, 191] on p "Builders for [DATE] (BFT) is a mission-driven non-profit organization founded b…" at bounding box center [298, 190] width 481 height 25
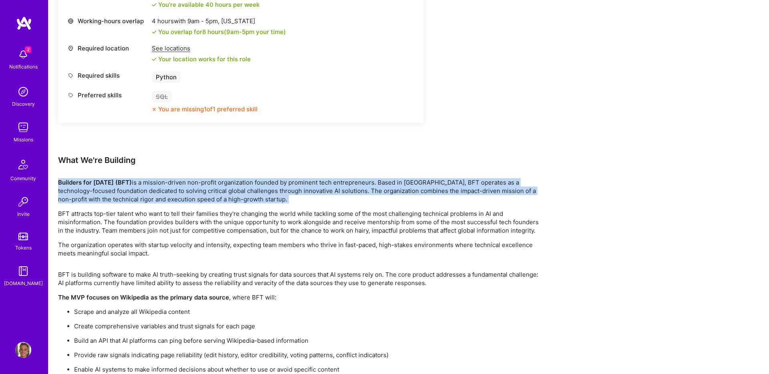
click at [194, 191] on p "Builders for [DATE] (BFT) is a mission-driven non-profit organization founded b…" at bounding box center [298, 190] width 481 height 25
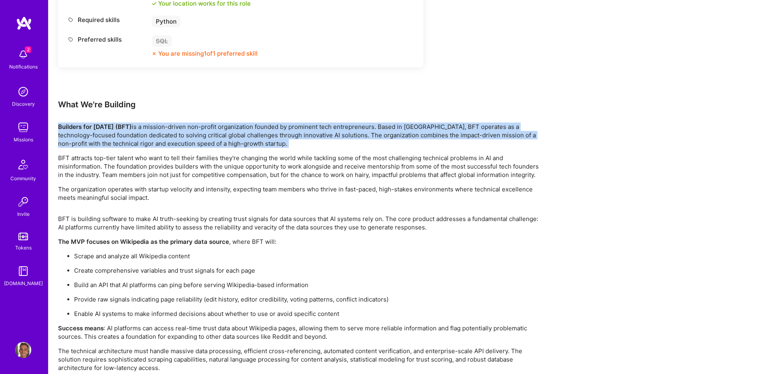
scroll to position [1288, 0]
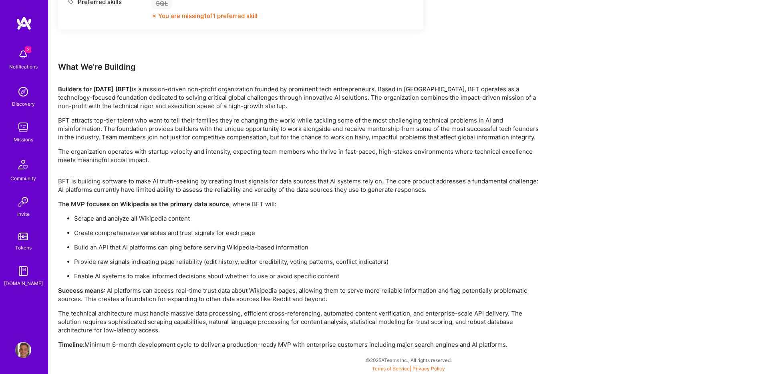
click at [152, 250] on p "Build an API that AI platforms can ping before serving Wikipedia-based informat…" at bounding box center [306, 247] width 465 height 8
click at [152, 259] on p "Provide raw signals indicating page reliability (edit history, editor credibili…" at bounding box center [306, 262] width 465 height 8
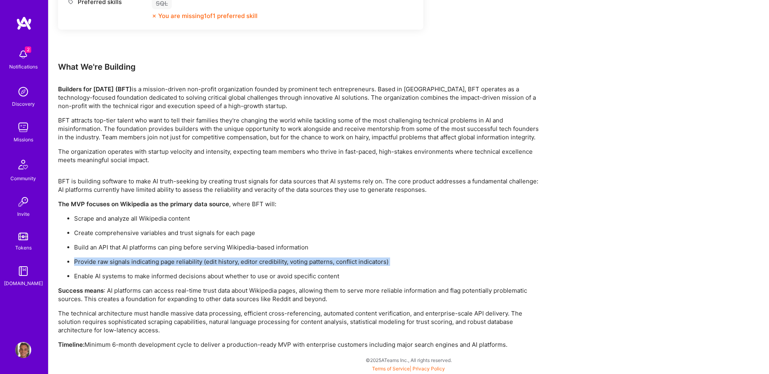
click at [152, 259] on p "Provide raw signals indicating page reliability (edit history, editor credibili…" at bounding box center [306, 262] width 465 height 8
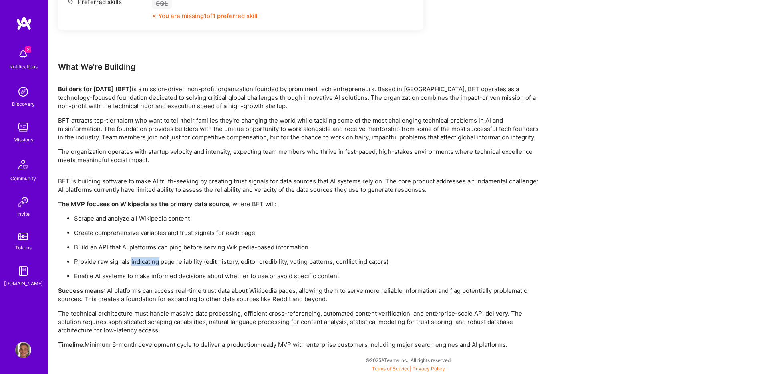
click at [152, 259] on p "Provide raw signals indicating page reliability (edit history, editor credibili…" at bounding box center [306, 262] width 465 height 8
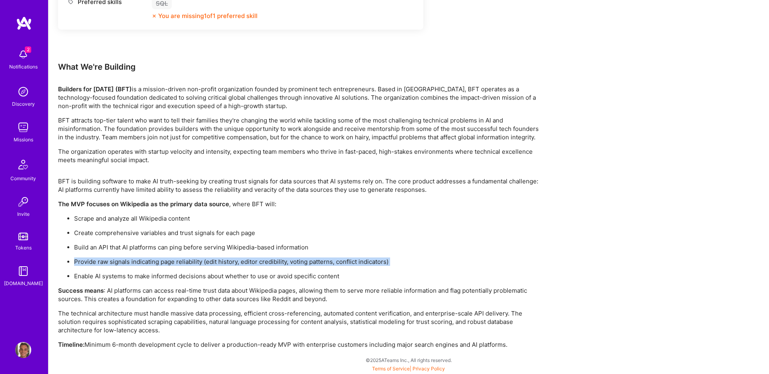
click at [152, 259] on p "Provide raw signals indicating page reliability (edit history, editor credibili…" at bounding box center [306, 262] width 465 height 8
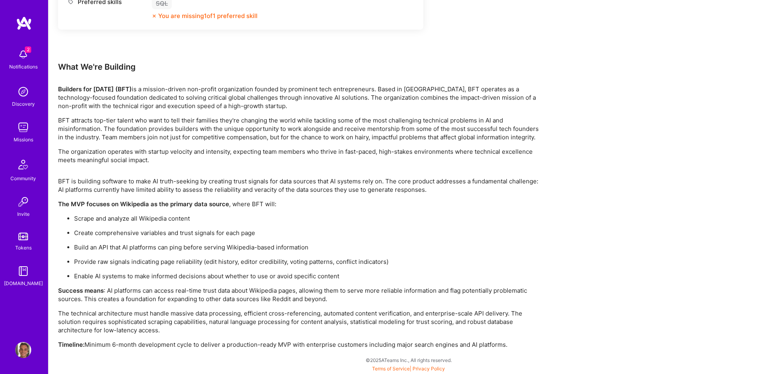
click at [155, 264] on p "Provide raw signals indicating page reliability (edit history, editor credibili…" at bounding box center [306, 262] width 465 height 8
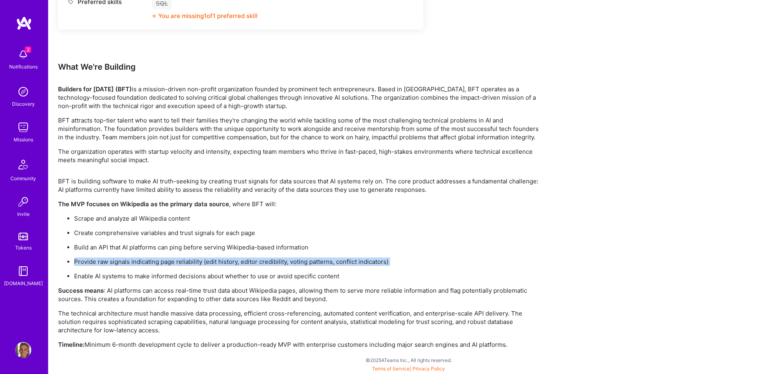
click at [155, 264] on p "Provide raw signals indicating page reliability (edit history, editor credibili…" at bounding box center [306, 262] width 465 height 8
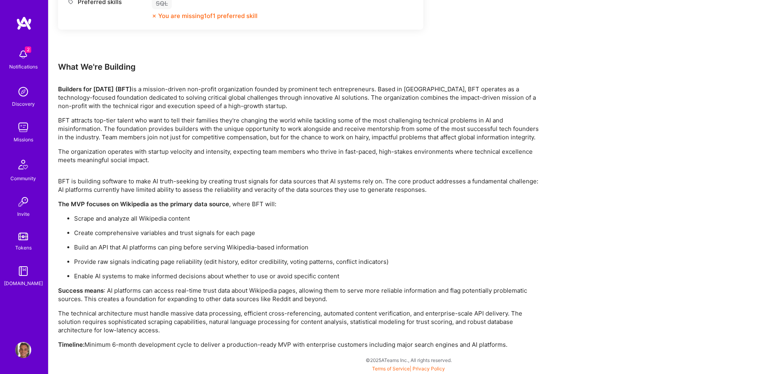
click at [159, 271] on ul "Scrape and analyze all Wikipedia content Create comprehensive variables and tru…" at bounding box center [298, 247] width 481 height 66
click at [161, 279] on p "Enable AI systems to make informed decisions about whether to use or avoid spec…" at bounding box center [306, 276] width 465 height 8
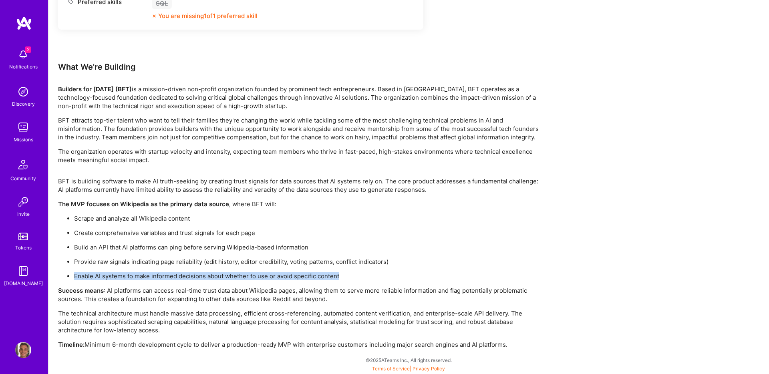
click at [161, 279] on p "Enable AI systems to make informed decisions about whether to use or avoid spec…" at bounding box center [306, 276] width 465 height 8
click at [164, 311] on p "The technical architecture must handle massive data processing, efficient cross…" at bounding box center [298, 321] width 481 height 25
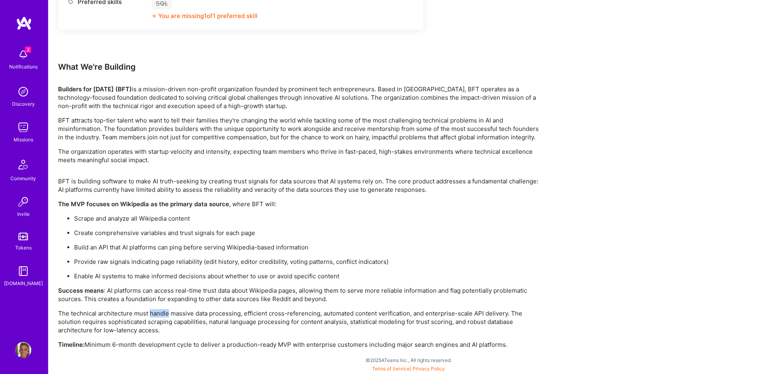
click at [164, 311] on p "The technical architecture must handle massive data processing, efficient cross…" at bounding box center [298, 321] width 481 height 25
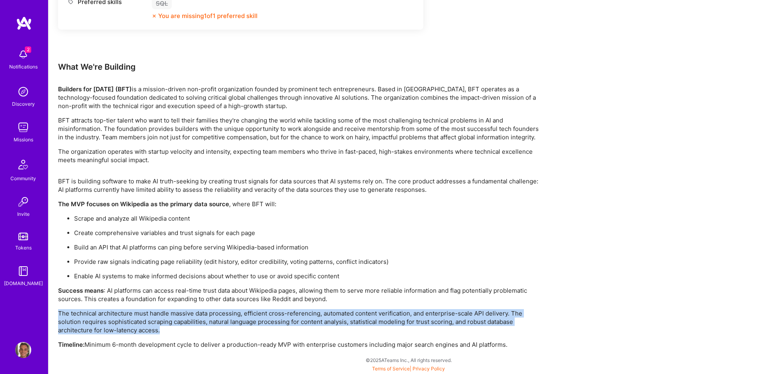
click at [164, 311] on p "The technical architecture must handle massive data processing, efficient cross…" at bounding box center [298, 321] width 481 height 25
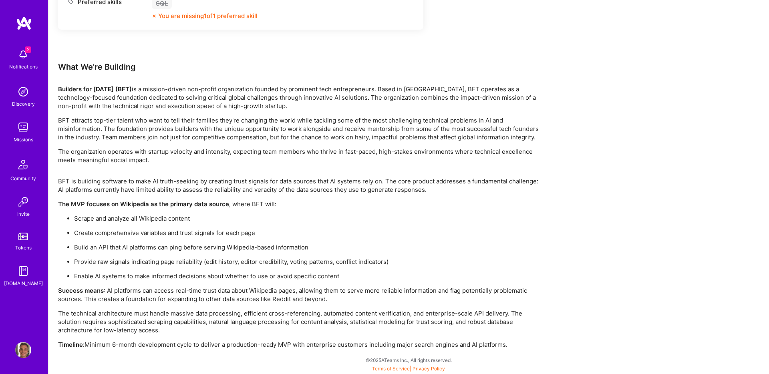
click at [155, 292] on p "Success means : AI platforms can access real-time trust data about Wikipedia pa…" at bounding box center [298, 294] width 481 height 17
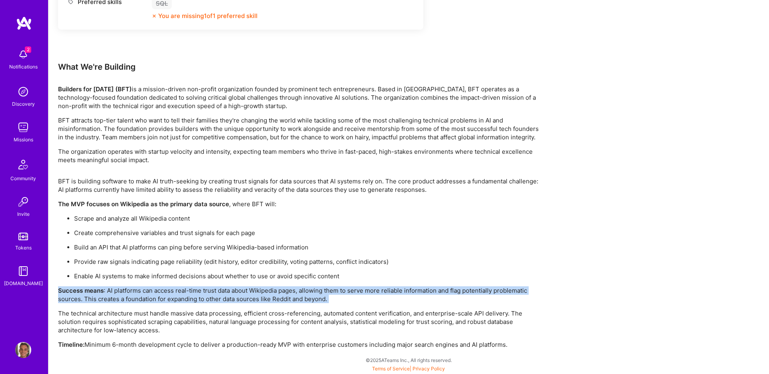
click at [155, 292] on p "Success means : AI platforms can access real-time trust data about Wikipedia pa…" at bounding box center [298, 294] width 481 height 17
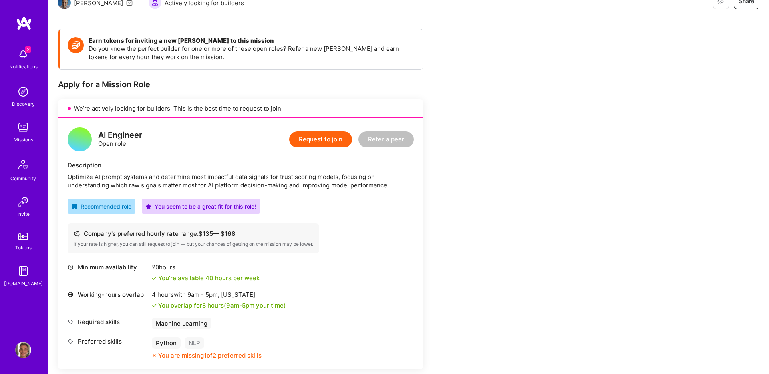
scroll to position [87, 0]
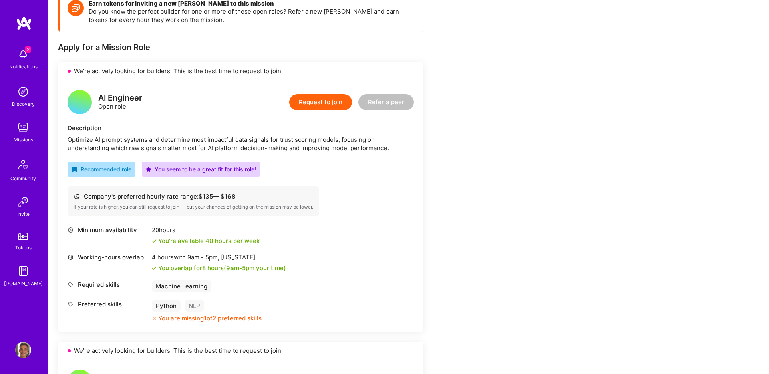
scroll to position [127, 0]
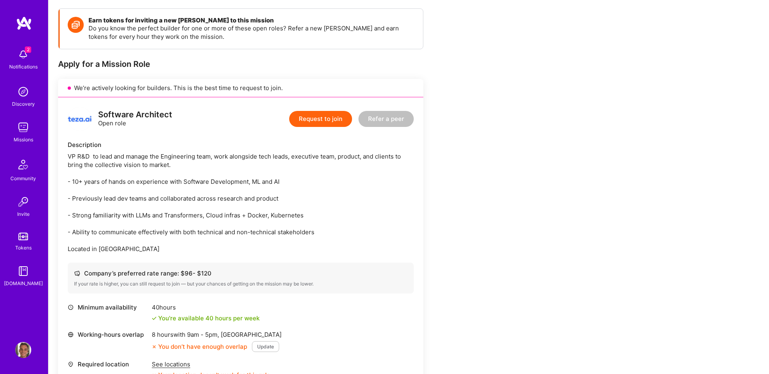
scroll to position [109, 0]
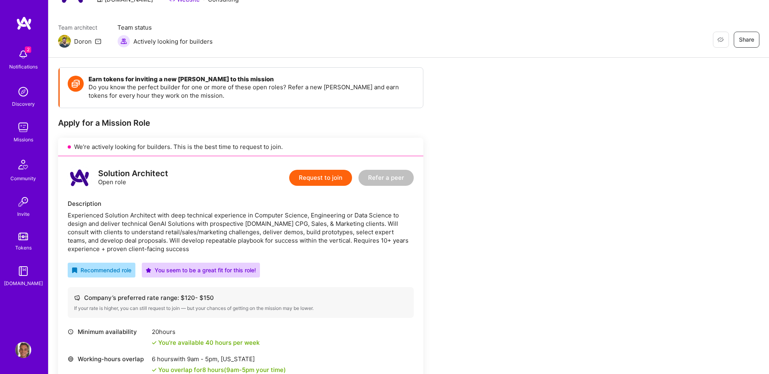
scroll to position [50, 0]
click at [158, 238] on div "Experienced Solution Architect with deep technical experience in Computer Scien…" at bounding box center [241, 232] width 346 height 42
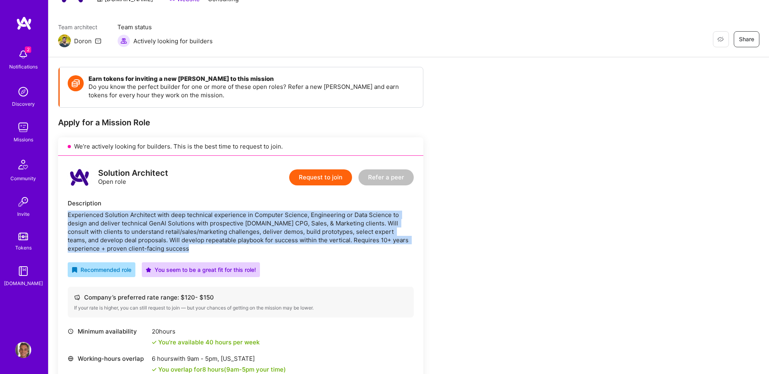
click at [158, 238] on div "Experienced Solution Architect with deep technical experience in Computer Scien…" at bounding box center [241, 232] width 346 height 42
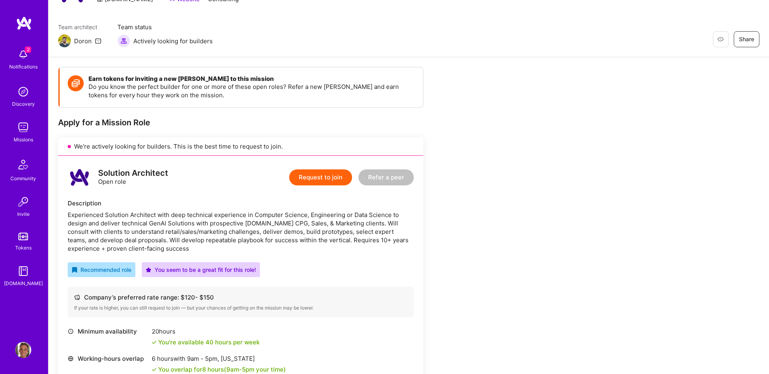
click at [153, 239] on div "Experienced Solution Architect with deep technical experience in Computer Scien…" at bounding box center [241, 232] width 346 height 42
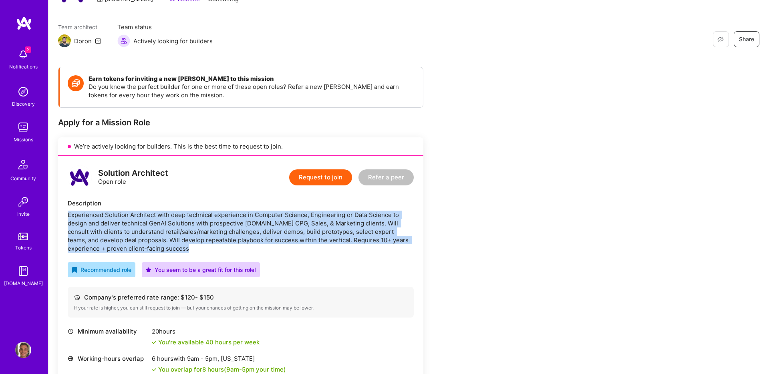
click at [153, 239] on div "Experienced Solution Architect with deep technical experience in Computer Scien…" at bounding box center [241, 232] width 346 height 42
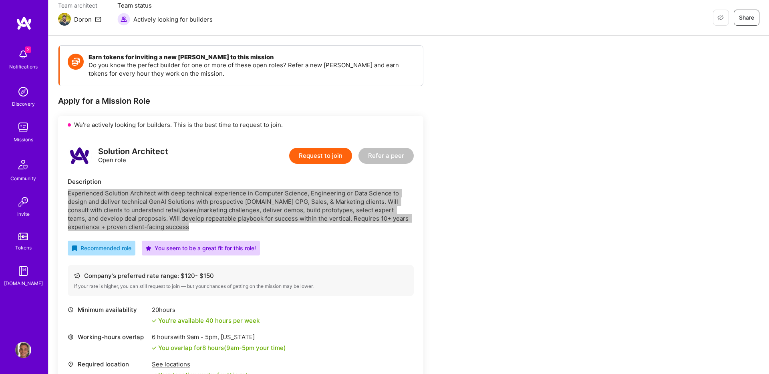
scroll to position [73, 0]
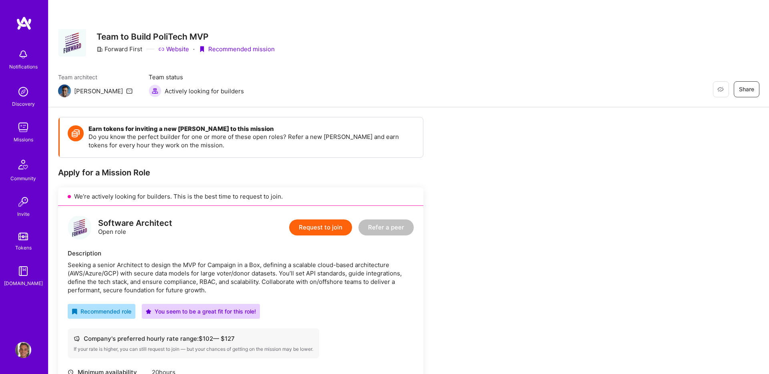
scroll to position [93, 0]
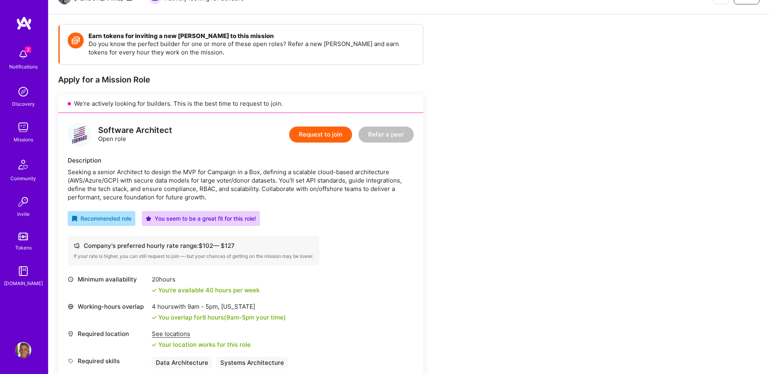
click at [22, 91] on img at bounding box center [23, 92] width 16 height 16
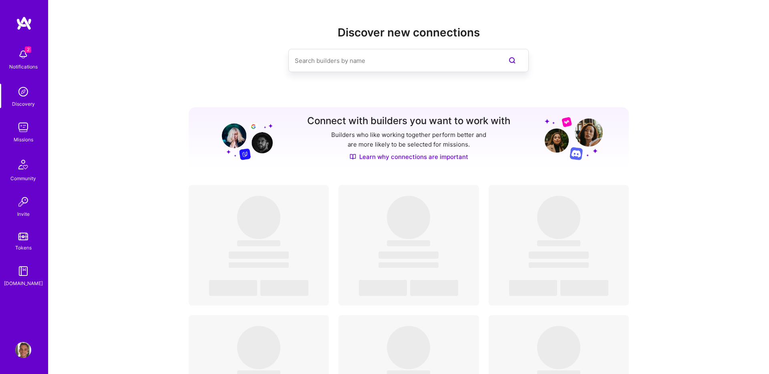
click at [28, 127] on img at bounding box center [23, 127] width 16 height 16
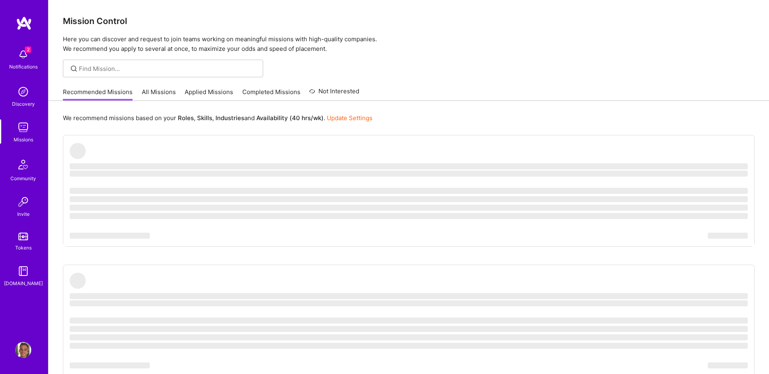
click at [152, 90] on link "All Missions" at bounding box center [159, 94] width 34 height 13
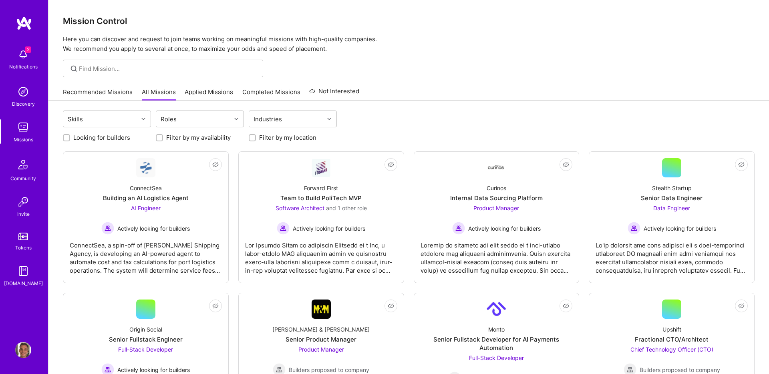
click at [111, 135] on label "Looking for builders" at bounding box center [101, 137] width 57 height 8
click at [70, 135] on input "Looking for builders" at bounding box center [68, 138] width 6 height 6
checkbox input "true"
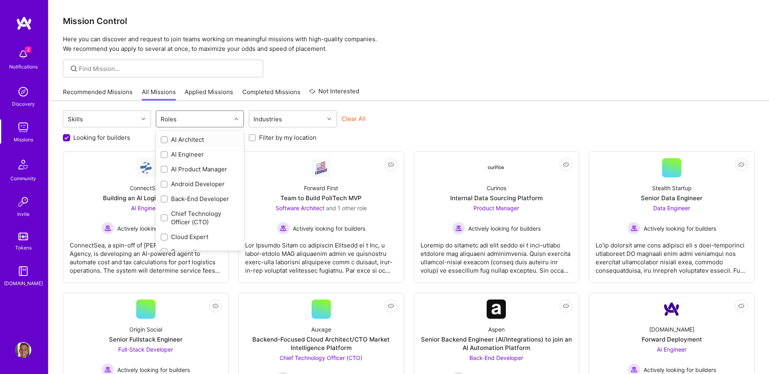
click at [225, 120] on div "Roles" at bounding box center [193, 119] width 75 height 16
click at [185, 141] on div "AI Architect" at bounding box center [200, 139] width 79 height 8
checkbox input "true"
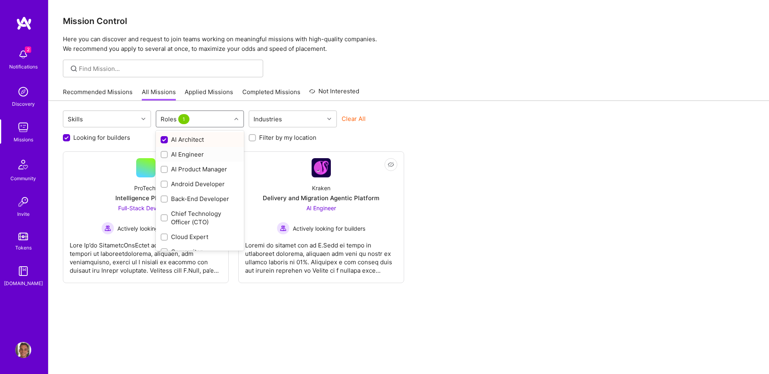
click at [171, 152] on div "AI Engineer" at bounding box center [200, 154] width 79 height 8
checkbox input "true"
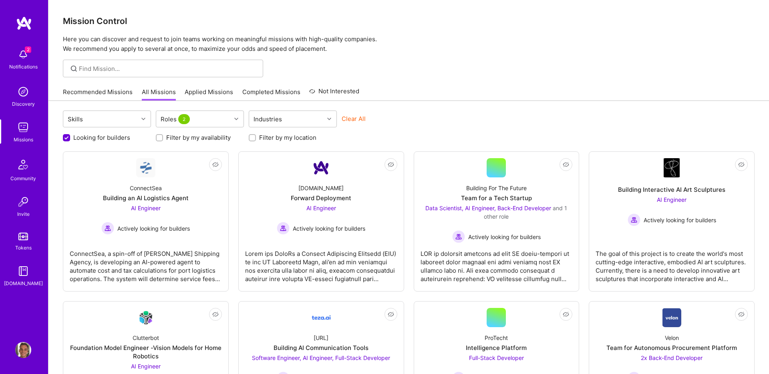
click at [413, 105] on div "Skills Roles 2 Industries Clear All Looking for builders Filter by my availabil…" at bounding box center [408, 351] width 721 height 501
click at [133, 216] on div "AI Engineer Actively looking for builders" at bounding box center [145, 219] width 89 height 31
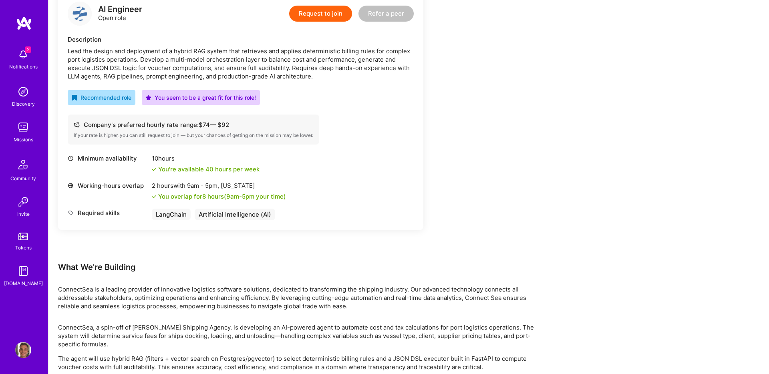
scroll to position [259, 0]
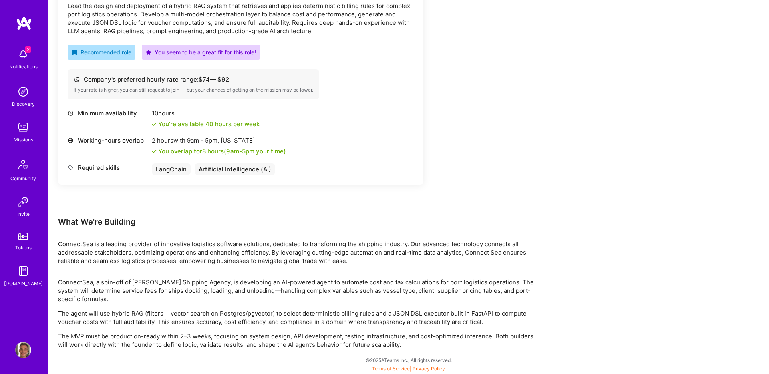
drag, startPoint x: 358, startPoint y: 264, endPoint x: 488, endPoint y: 239, distance: 131.8
click at [359, 264] on div "ConnectSea is a leading provider of innovative logistics software solutions, de…" at bounding box center [298, 252] width 481 height 25
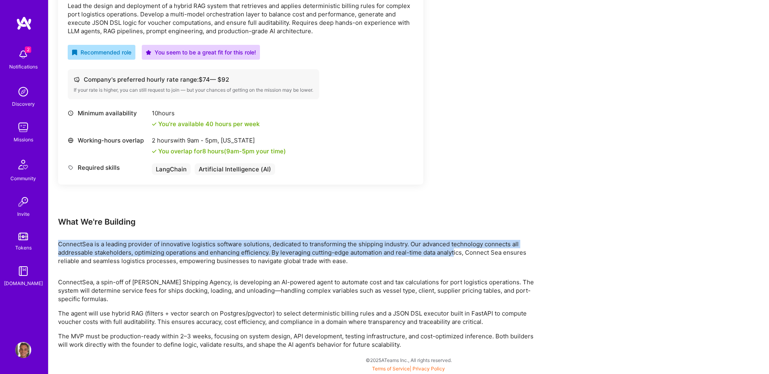
click at [399, 212] on div "Earn tokens for inviting a new [PERSON_NAME] to this mission Do you know the pe…" at bounding box center [298, 103] width 481 height 491
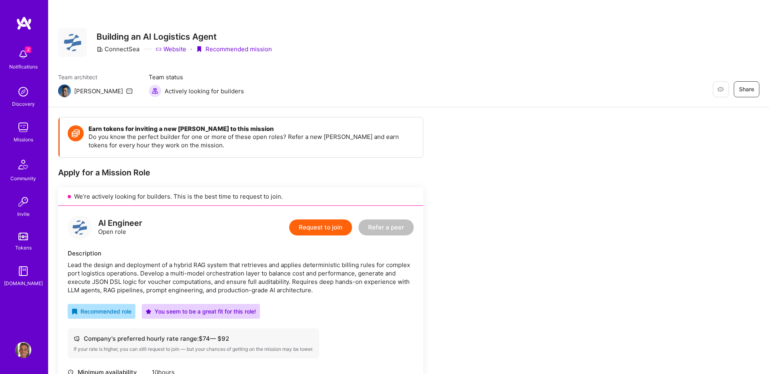
click at [601, 162] on div "Earn tokens for inviting a new [PERSON_NAME] to this mission Do you know the pe…" at bounding box center [408, 370] width 721 height 526
